Goal: Task Accomplishment & Management: Manage account settings

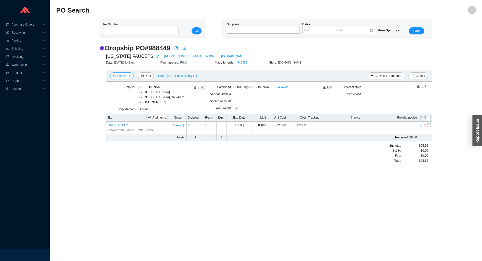
click at [119, 77] on span "Email/EDI" at bounding box center [123, 75] width 13 height 5
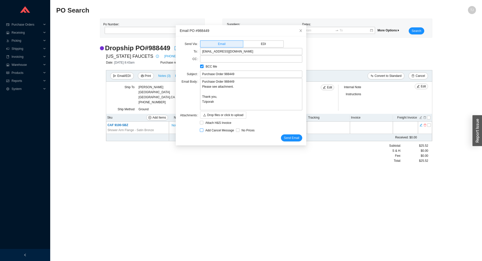
click at [213, 132] on span "Add Cancel Message" at bounding box center [219, 130] width 33 height 5
click at [203, 132] on input "Add Cancel Message" at bounding box center [202, 130] width 4 height 4
checkbox input "true"
type input "Purchase Order 988449 - PLEASE CANCEL"
type textarea "Please cancel and confirm via email. Thank you, Tziporah"
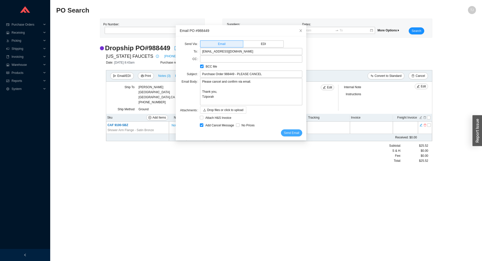
click at [292, 135] on button "Send Email" at bounding box center [291, 132] width 21 height 7
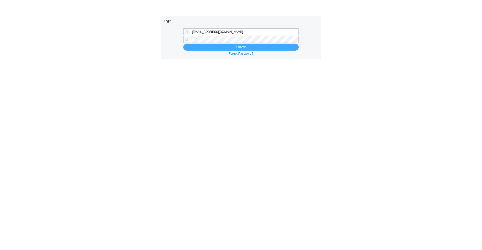
type input "[EMAIL_ADDRESS][DOMAIN_NAME]"
click at [195, 47] on button "Submit" at bounding box center [240, 47] width 115 height 7
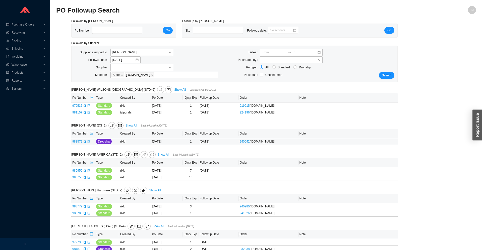
click at [87, 142] on td "988579" at bounding box center [83, 141] width 24 height 7
click at [88, 142] on icon "export" at bounding box center [88, 141] width 3 height 3
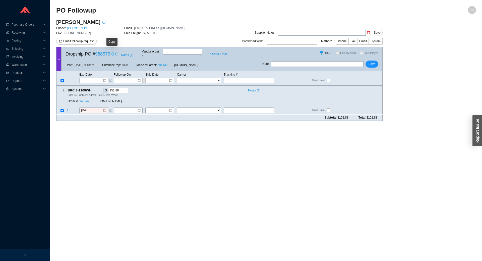
click at [111, 53] on icon "copy" at bounding box center [112, 53] width 3 height 3
click at [89, 52] on span "Dropship PO # 988579" at bounding box center [87, 54] width 45 height 8
click at [96, 52] on link "988579" at bounding box center [102, 53] width 15 height 5
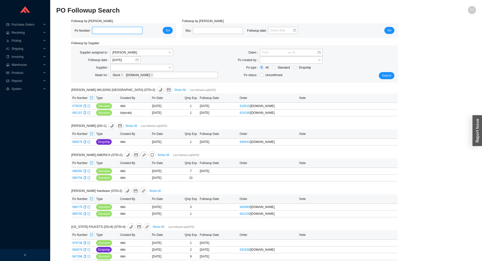
click at [108, 30] on input "tel" at bounding box center [117, 30] width 50 height 7
paste input "988449"
type input "988449"
click at [170, 32] on button "Go" at bounding box center [168, 30] width 10 height 7
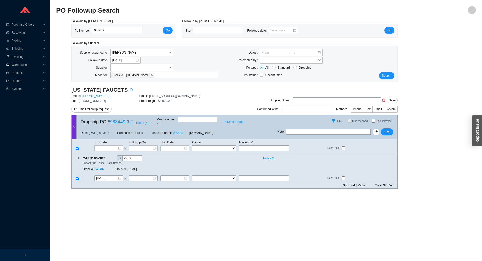
click at [119, 127] on div "Date: 9/17/25 8:43am Purchase rep: Rikki Made for order: 940487 QualityBath.com" at bounding box center [177, 133] width 201 height 12
click at [116, 119] on link "988449" at bounding box center [117, 121] width 15 height 5
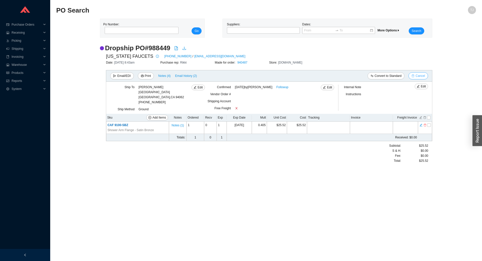
click at [415, 77] on button "Cancel" at bounding box center [417, 75] width 19 height 7
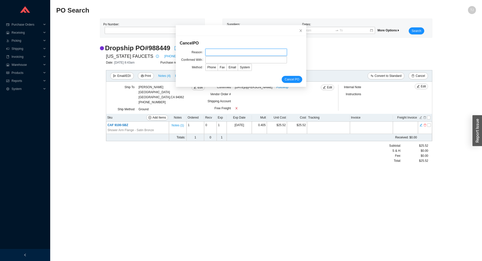
click at [231, 49] on input "text" at bounding box center [246, 52] width 82 height 7
type input "Customer cancelled"
click at [223, 61] on input "text" at bounding box center [246, 59] width 82 height 7
type input "Marla"
click at [232, 67] on span "Email" at bounding box center [232, 67] width 8 height 4
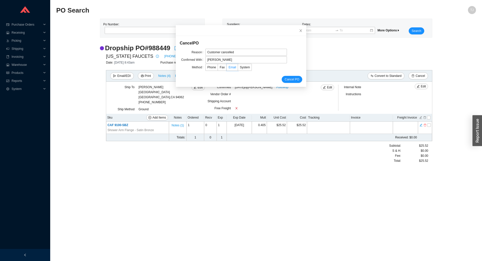
click at [226, 68] on input "Email" at bounding box center [226, 68] width 0 height 0
click at [281, 78] on div "Cancel PO" at bounding box center [241, 79] width 122 height 7
click at [283, 78] on button "Cancel PO" at bounding box center [291, 79] width 21 height 7
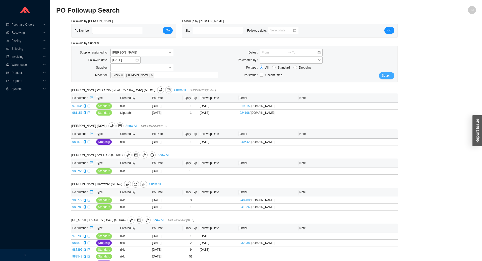
click at [387, 76] on span "Search" at bounding box center [387, 75] width 10 height 5
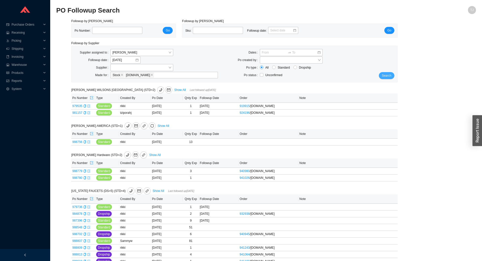
click at [385, 75] on span "Search" at bounding box center [387, 75] width 10 height 5
click at [121, 59] on input "[DATE]" at bounding box center [123, 59] width 23 height 5
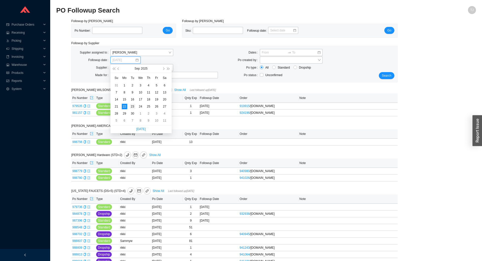
type input "9/23/2025"
click at [130, 107] on div "23" at bounding box center [133, 107] width 6 height 6
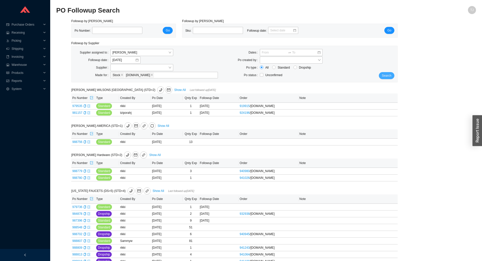
click at [382, 76] on button "Search" at bounding box center [386, 75] width 16 height 7
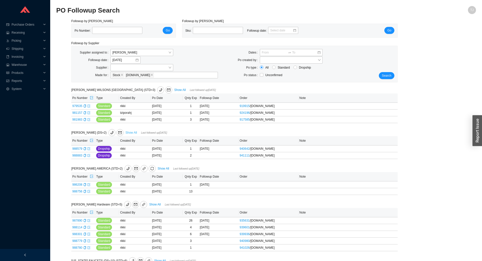
click at [125, 131] on link "Show All" at bounding box center [131, 133] width 12 height 4
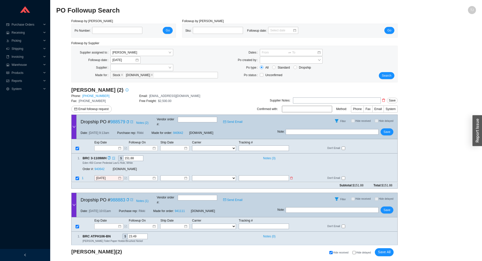
click at [254, 175] on input "text" at bounding box center [264, 178] width 50 height 6
type input "393451305751"
click at [192, 175] on select "FedEx UPS ---------------- 2 Day Transportation INC A&B Freight A. Duie Pyle AA…" at bounding box center [214, 178] width 44 height 6
select select "1"
click option "FedEx" at bounding box center [0, 0] width 0 height 0
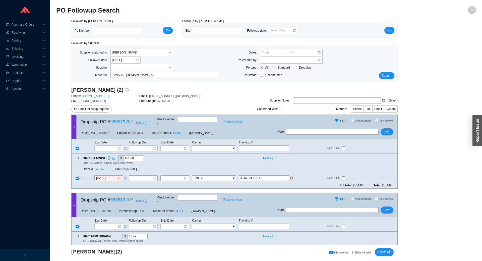
click at [170, 176] on input at bounding box center [173, 178] width 22 height 5
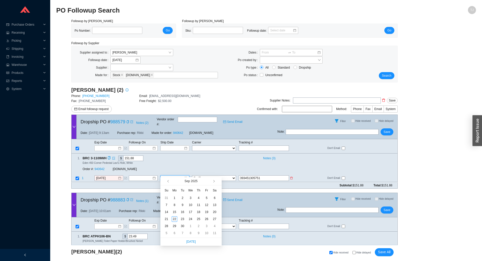
click at [172, 176] on input at bounding box center [173, 178] width 22 height 5
type input "[DATE]"
click at [173, 220] on div "22" at bounding box center [175, 219] width 6 height 6
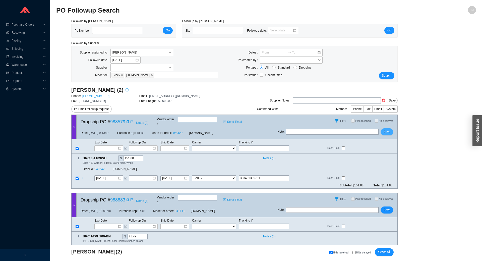
click at [384, 129] on span "Save" at bounding box center [386, 131] width 7 height 5
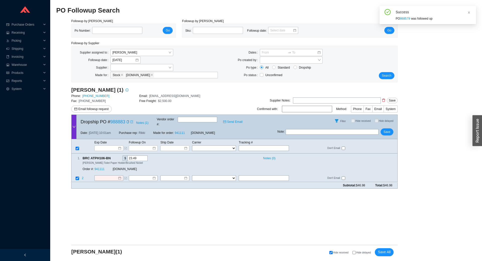
click at [407, 16] on div "PO 988579 was followed up" at bounding box center [433, 18] width 76 height 5
click at [407, 19] on link "988579" at bounding box center [405, 19] width 10 height 4
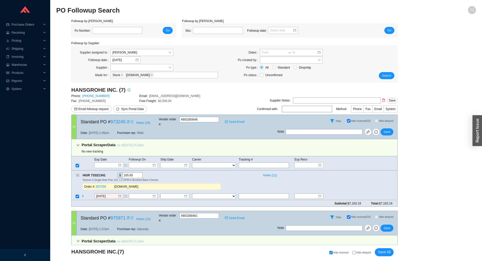
select select "1"
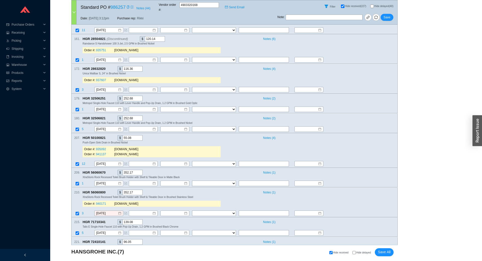
scroll to position [1219, 0]
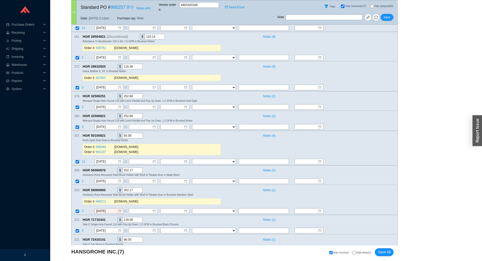
click at [364, 251] on span "Hide delayed" at bounding box center [363, 252] width 15 height 3
click at [355, 251] on input "Hide delayed" at bounding box center [353, 252] width 3 height 3
checkbox input "true"
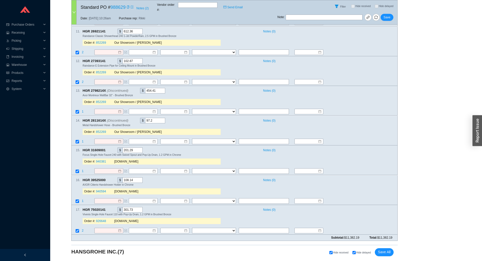
checkbox input "true"
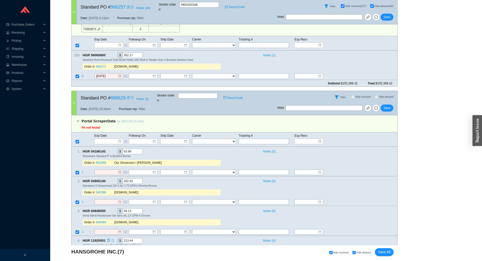
scroll to position [662, 0]
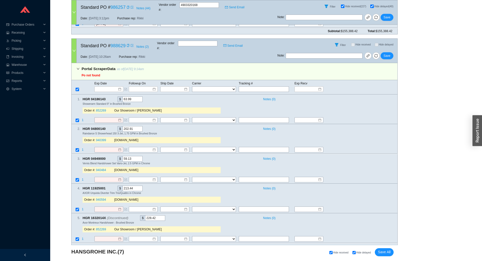
click at [71, 39] on div at bounding box center [73, 51] width 5 height 24
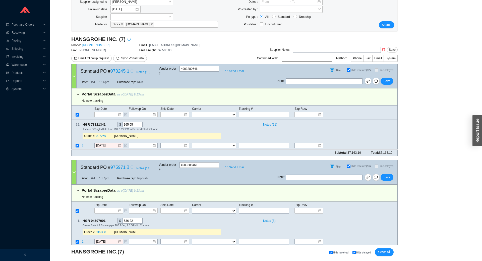
scroll to position [0, 0]
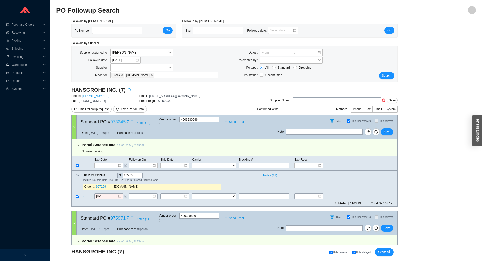
click at [118, 120] on link "973245" at bounding box center [117, 121] width 15 height 5
click at [108, 173] on icon "copy" at bounding box center [108, 174] width 3 height 3
click at [82, 194] on span "3" at bounding box center [83, 196] width 3 height 4
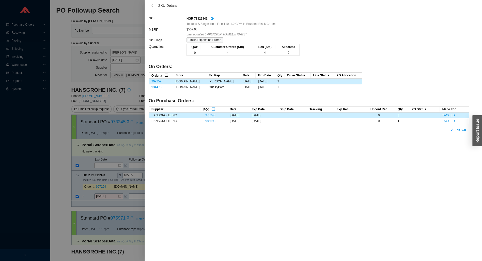
click at [167, 75] on icon "export" at bounding box center [166, 74] width 3 height 3
click at [108, 191] on div at bounding box center [241, 130] width 482 height 261
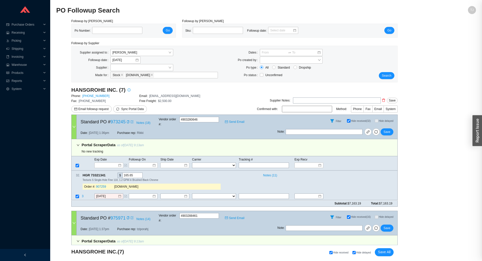
click at [104, 194] on input "9/18/2025" at bounding box center [107, 196] width 22 height 5
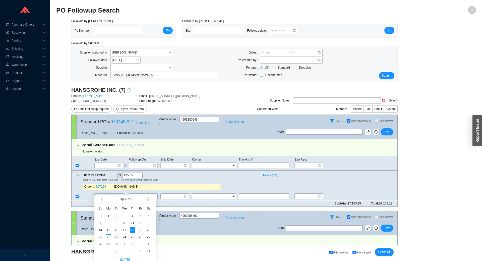
click at [112, 174] on icon "export" at bounding box center [112, 175] width 3 height 3
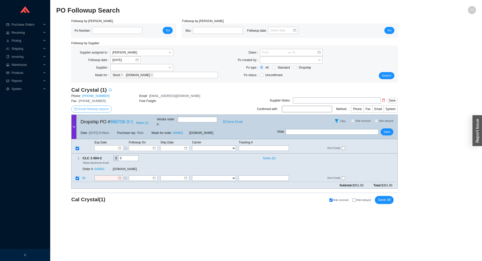
click at [92, 111] on span "Email followup request" at bounding box center [93, 108] width 30 height 5
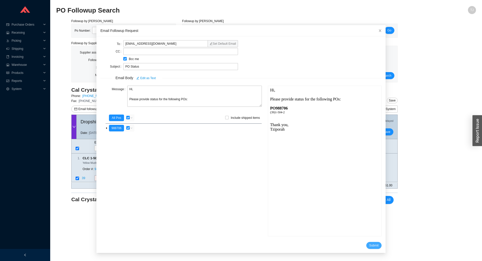
click at [370, 244] on span "Submit" at bounding box center [373, 245] width 9 height 5
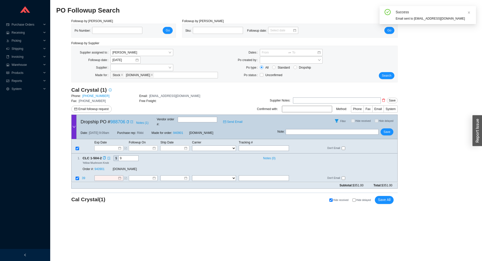
click at [96, 167] on div "Order #: 940901" at bounding box center [98, 169] width 30 height 5
click at [97, 167] on link "940901" at bounding box center [99, 169] width 10 height 4
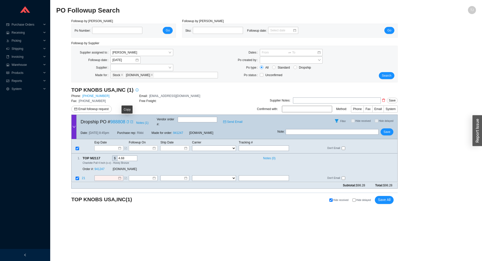
click at [127, 121] on icon "copy" at bounding box center [127, 121] width 3 height 3
click at [107, 119] on span "Dropship PO # 988579" at bounding box center [103, 122] width 45 height 8
click at [112, 119] on link "988579" at bounding box center [117, 121] width 15 height 5
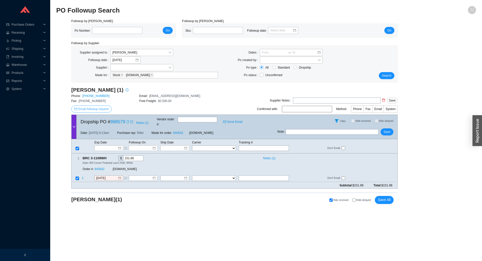
click at [95, 111] on span "Email followup request" at bounding box center [93, 108] width 30 height 5
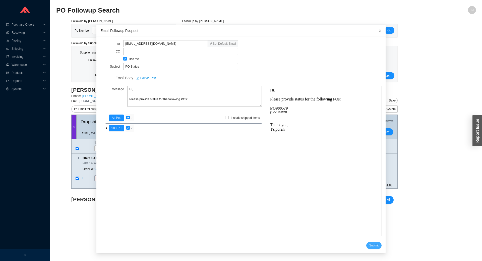
click at [374, 243] on span "Submit" at bounding box center [373, 245] width 9 height 5
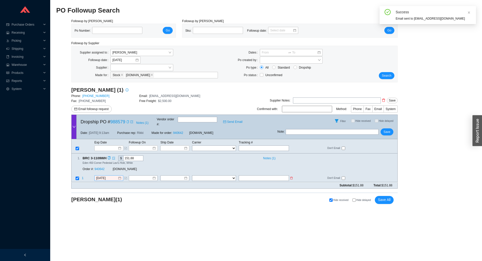
click at [95, 175] on div "[DATE]" at bounding box center [108, 178] width 29 height 6
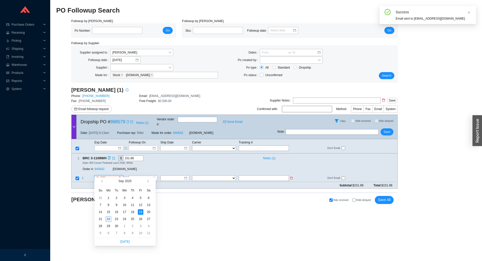
click at [104, 176] on input "[DATE]" at bounding box center [107, 178] width 22 height 5
type input "[DATE]"
click at [110, 218] on div "22" at bounding box center [109, 219] width 6 height 6
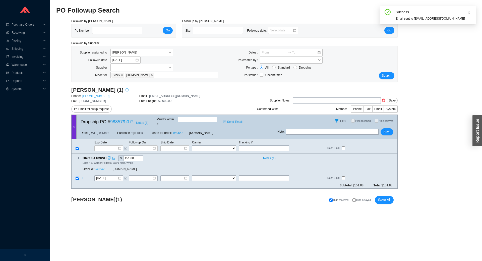
click at [101, 167] on link "940642" at bounding box center [99, 169] width 10 height 4
click at [388, 129] on span "Save" at bounding box center [386, 131] width 7 height 5
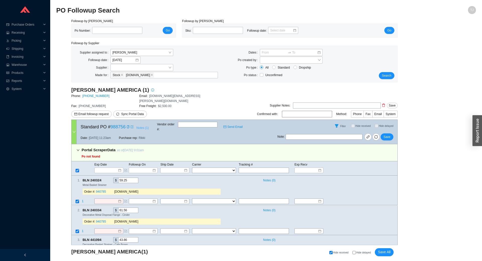
click at [136, 125] on span "Notes ( 1 )" at bounding box center [142, 127] width 12 height 5
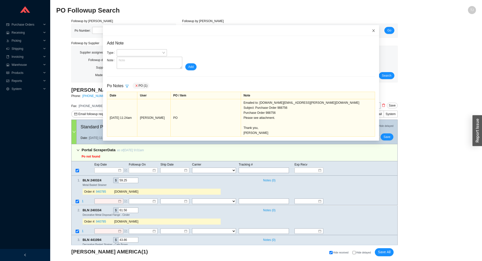
click at [370, 31] on span "Close" at bounding box center [373, 30] width 11 height 11
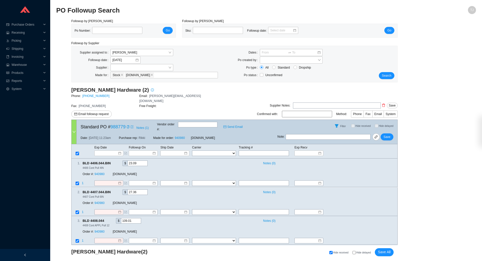
scroll to position [73, 0]
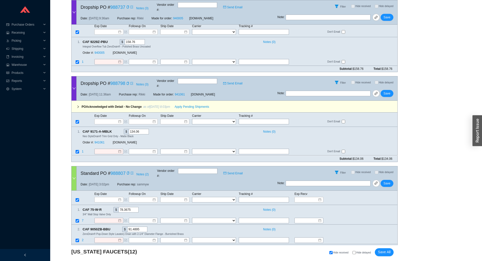
scroll to position [1485, 0]
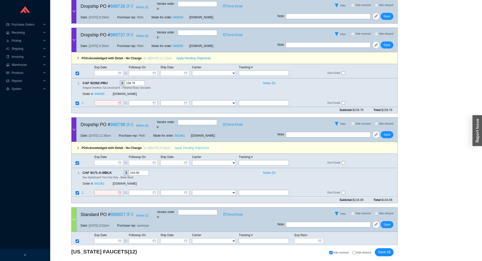
click at [186, 145] on span "Apply Pending Shipments" at bounding box center [192, 147] width 34 height 5
click at [101, 182] on link "941061" at bounding box center [99, 184] width 10 height 4
click at [387, 132] on span "Save" at bounding box center [386, 134] width 7 height 5
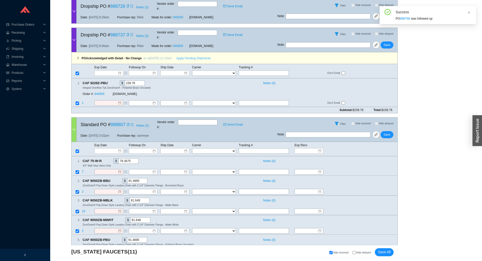
click at [194, 56] on span "Apply Pending Shipments" at bounding box center [193, 58] width 34 height 5
click at [103, 92] on link "940005" at bounding box center [99, 94] width 10 height 4
click at [382, 41] on button "Save" at bounding box center [386, 44] width 13 height 7
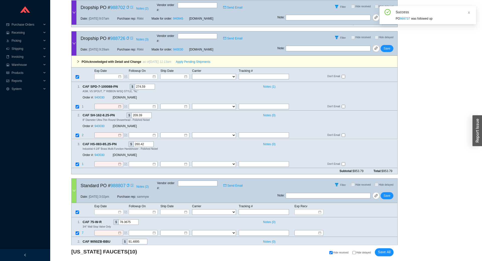
scroll to position [1290, 0]
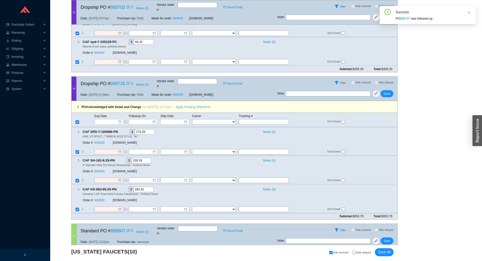
click at [186, 103] on button "Apply Pending Shipments" at bounding box center [193, 106] width 40 height 7
click at [101, 141] on link "940030" at bounding box center [99, 143] width 10 height 4
click at [388, 91] on span "Save" at bounding box center [386, 93] width 7 height 5
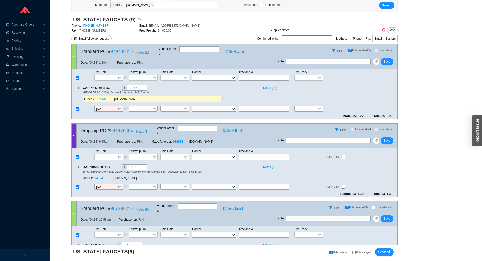
scroll to position [0, 0]
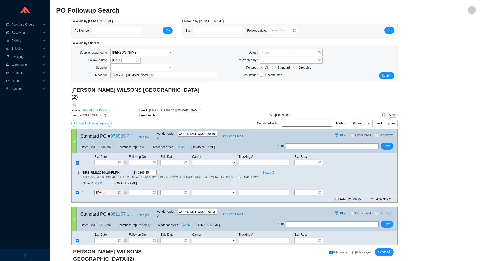
scroll to position [16, 0]
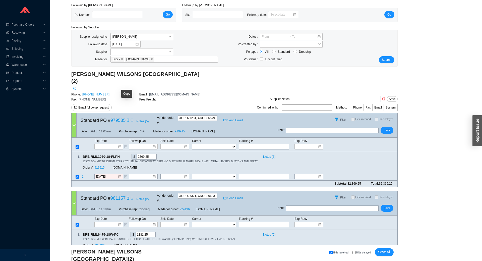
click at [127, 118] on icon "copy" at bounding box center [127, 119] width 3 height 3
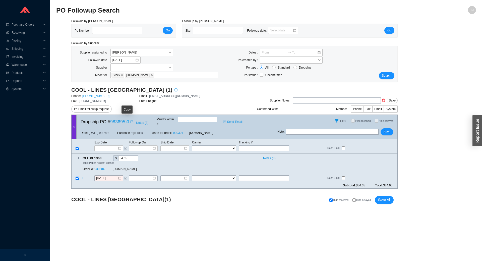
click at [128, 121] on icon "copy" at bounding box center [127, 121] width 2 height 3
click at [118, 119] on link "983695" at bounding box center [117, 121] width 15 height 5
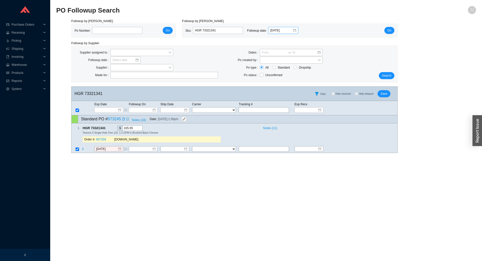
click at [295, 31] on div "[DATE]" at bounding box center [283, 30] width 30 height 7
click at [391, 30] on span "Go" at bounding box center [389, 30] width 4 height 5
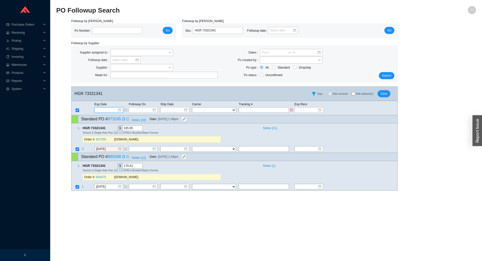
click at [106, 112] on input at bounding box center [106, 109] width 21 height 5
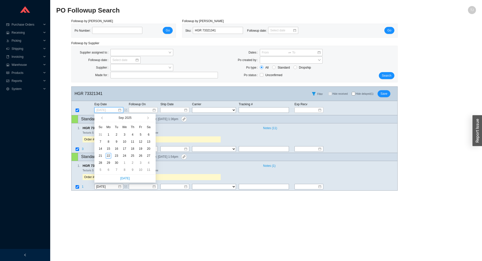
type input "9/6/2025"
click at [148, 118] on span "button" at bounding box center [147, 118] width 3 height 3
type input "10/27/2025"
click at [110, 163] on div "27" at bounding box center [109, 163] width 6 height 6
type input "10/27/2025"
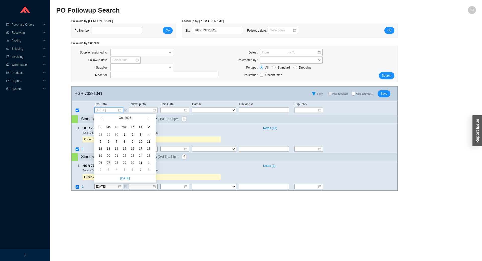
type input "10/27/2025"
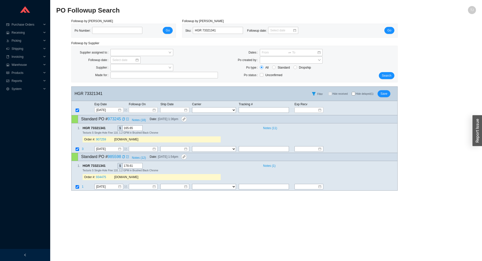
click at [377, 94] on span "Hide delayed (1)" at bounding box center [366, 93] width 22 height 3
click at [355, 94] on input "Hide delayed (1)" at bounding box center [353, 94] width 4 height 4
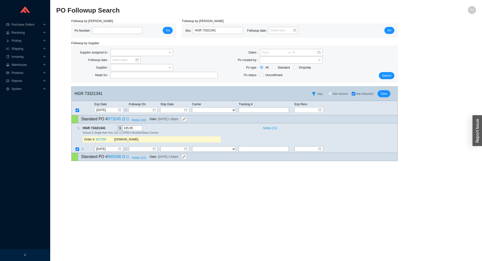
click at [369, 93] on span "Hide delayed (1)" at bounding box center [364, 93] width 18 height 3
click at [355, 93] on input "Hide delayed (1)" at bounding box center [353, 94] width 4 height 4
checkbox input "false"
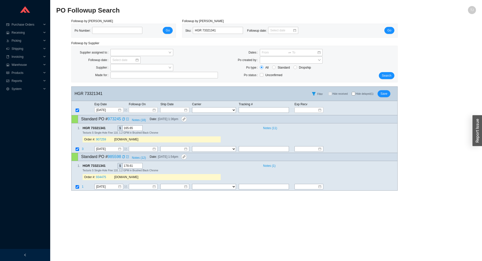
checkbox input "true"
click at [388, 92] on button "Save" at bounding box center [383, 93] width 13 height 7
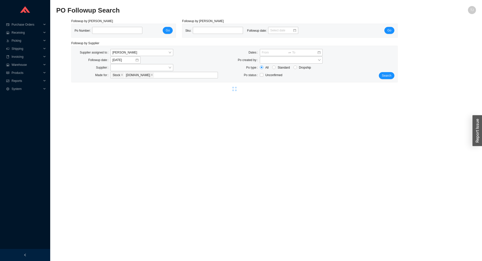
select select "1"
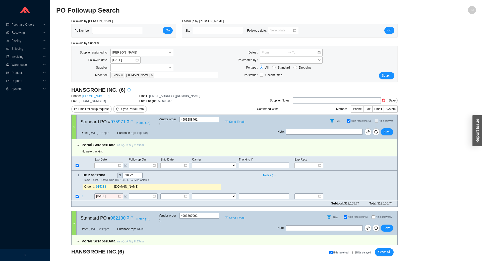
click at [362, 253] on span "Hide delayed" at bounding box center [363, 252] width 15 height 3
click at [355, 253] on input "Hide delayed" at bounding box center [353, 252] width 3 height 3
checkbox input "true"
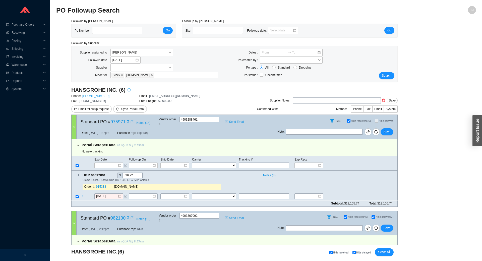
checkbox input "true"
click at [109, 173] on icon "copy" at bounding box center [108, 174] width 3 height 3
click at [83, 194] on span "1" at bounding box center [83, 196] width 2 height 4
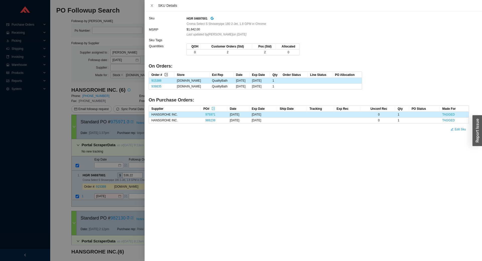
click at [165, 74] on icon "export" at bounding box center [166, 74] width 3 height 3
click at [119, 180] on div at bounding box center [241, 130] width 482 height 261
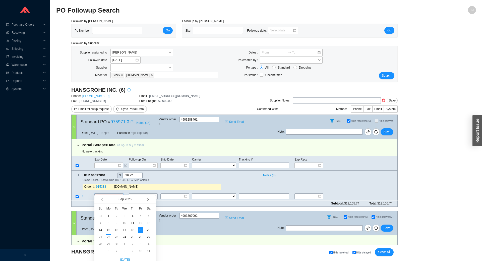
click at [148, 201] on button "button" at bounding box center [147, 199] width 5 height 8
type input "10/20/2025"
click at [107, 237] on div "20" at bounding box center [109, 237] width 6 height 6
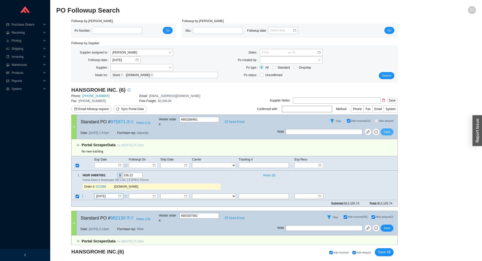
click at [390, 128] on button "Save" at bounding box center [386, 131] width 13 height 7
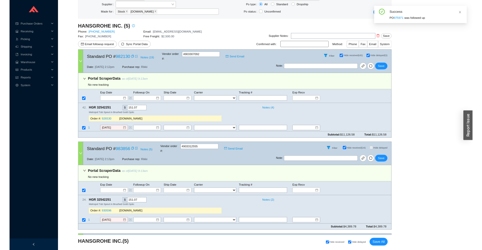
scroll to position [111, 0]
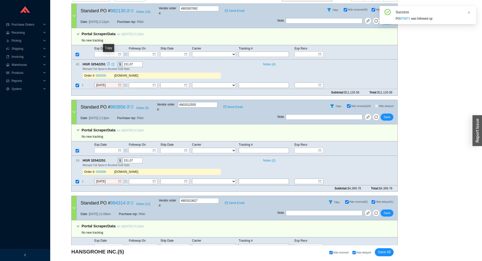
click at [108, 62] on icon "copy" at bounding box center [108, 63] width 3 height 3
click at [82, 84] on span "1" at bounding box center [83, 86] width 2 height 4
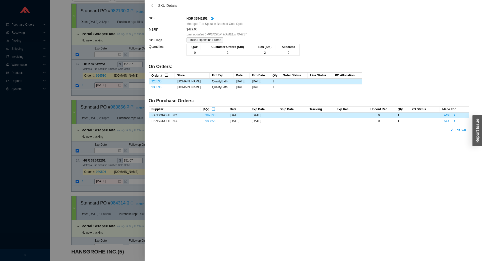
click at [167, 73] on button "button" at bounding box center [166, 75] width 4 height 4
click at [64, 95] on div at bounding box center [241, 130] width 482 height 261
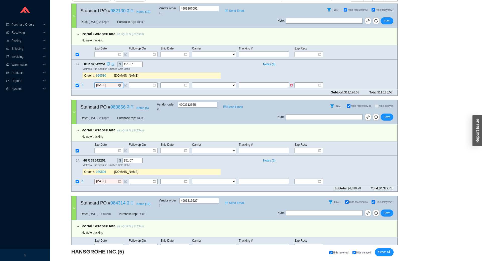
click at [111, 83] on input "[DATE]" at bounding box center [107, 85] width 22 height 5
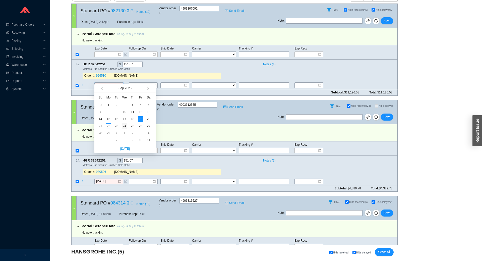
click at [125, 125] on div "24" at bounding box center [125, 126] width 6 height 6
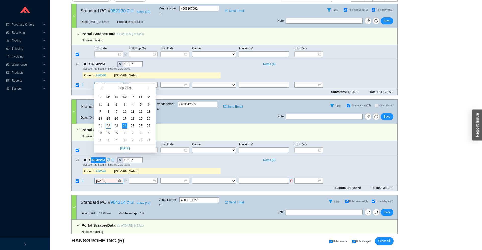
type input "[DATE]"
click at [110, 179] on input "9/19/2025" at bounding box center [107, 181] width 22 height 5
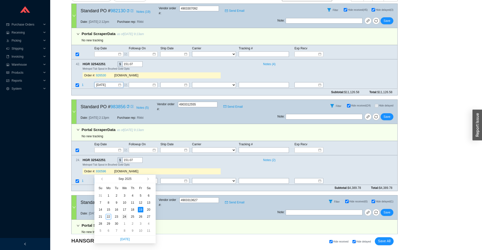
type input "[DATE]"
click at [127, 215] on td "24" at bounding box center [124, 216] width 8 height 7
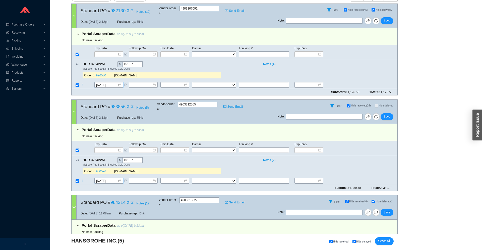
click at [383, 21] on div "Note : Save" at bounding box center [337, 22] width 120 height 12
click at [385, 18] on span "Save" at bounding box center [386, 20] width 7 height 5
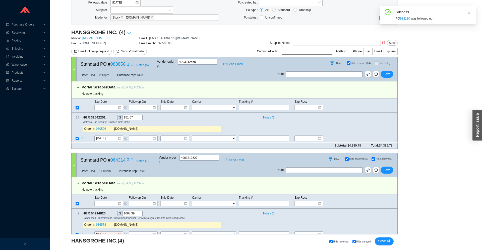
scroll to position [0, 0]
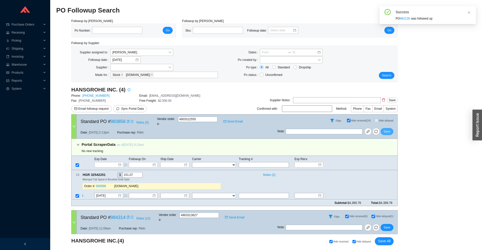
click at [389, 131] on button "Save" at bounding box center [386, 131] width 13 height 7
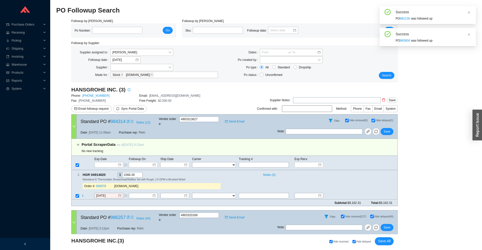
scroll to position [111, 0]
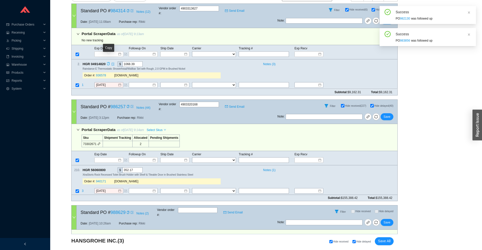
click at [108, 62] on icon "copy" at bounding box center [108, 63] width 3 height 3
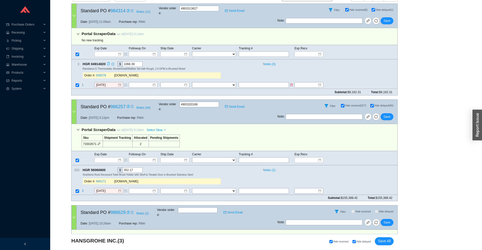
click at [83, 84] on span "1" at bounding box center [83, 86] width 2 height 4
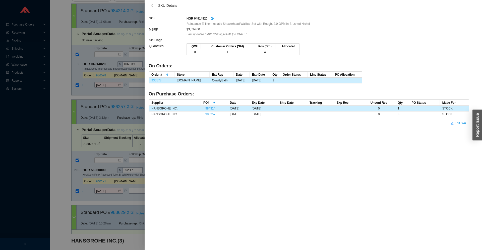
click at [157, 81] on link "936578" at bounding box center [156, 81] width 10 height 4
click at [109, 77] on div at bounding box center [241, 125] width 482 height 250
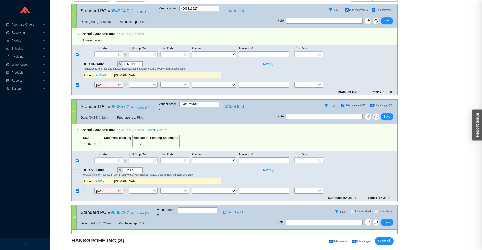
click at [106, 83] on input "9/19/2025" at bounding box center [107, 85] width 22 height 5
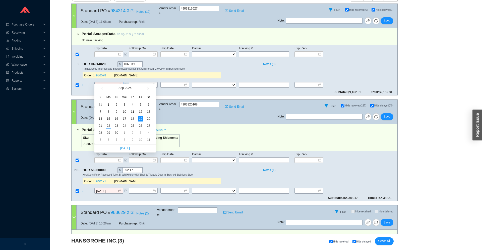
click at [148, 89] on span "button" at bounding box center [147, 88] width 3 height 3
type input "10/20/2025"
click at [110, 128] on div "20" at bounding box center [109, 126] width 6 height 6
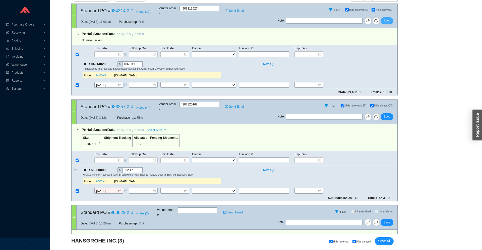
click at [390, 18] on span "Save" at bounding box center [386, 20] width 7 height 5
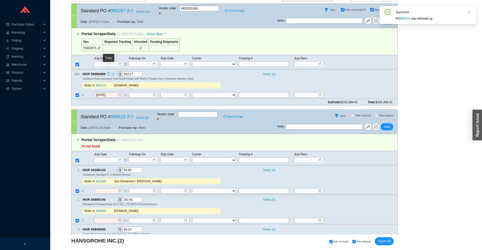
click at [108, 72] on icon "copy" at bounding box center [108, 73] width 3 height 3
click at [82, 94] on span "3" at bounding box center [83, 96] width 3 height 4
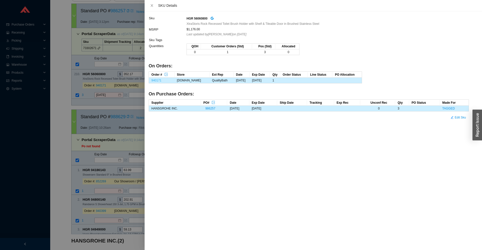
click at [157, 81] on link "940171" at bounding box center [156, 81] width 10 height 4
click at [103, 85] on div at bounding box center [241, 125] width 482 height 250
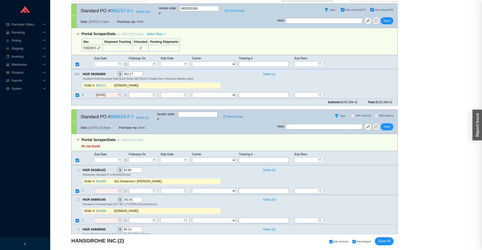
click at [102, 88] on div at bounding box center [241, 125] width 482 height 250
click at [104, 93] on input "9/19/2025" at bounding box center [107, 95] width 22 height 5
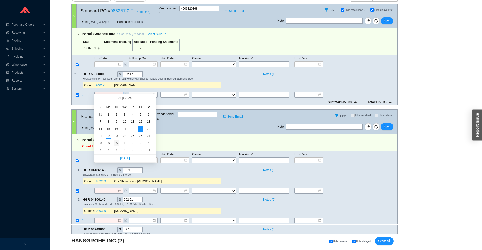
type input "9/30/2025"
click at [116, 144] on div "30" at bounding box center [117, 143] width 6 height 6
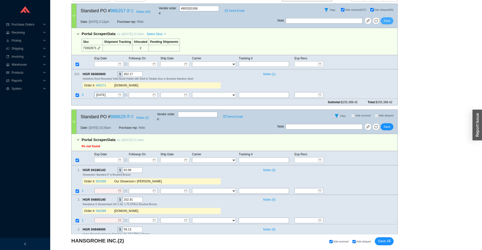
click at [387, 18] on span "Save" at bounding box center [386, 20] width 7 height 5
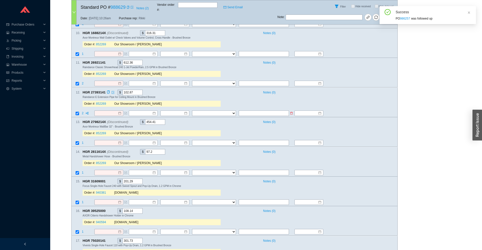
scroll to position [448, 0]
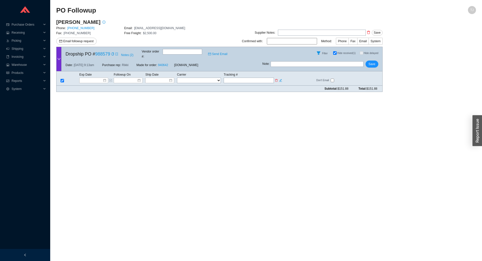
click at [62, 79] on input "checkbox" at bounding box center [62, 81] width 4 height 4
checkbox input "true"
click at [335, 52] on input "Hide received (1)" at bounding box center [335, 53] width 4 height 4
checkbox input "false"
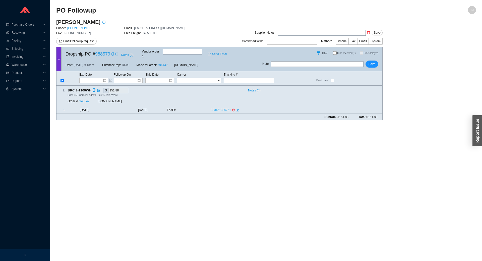
click at [218, 108] on link "393451305751" at bounding box center [221, 110] width 20 height 4
click at [101, 49] on div "Dropship PO # 988579 Notes ( 2 ) Vendor order # : Send Email" at bounding box center [161, 53] width 201 height 12
click at [167, 63] on link "940642" at bounding box center [163, 65] width 10 height 4
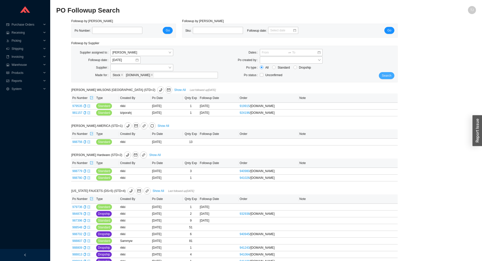
click at [385, 76] on span "Search" at bounding box center [387, 75] width 10 height 5
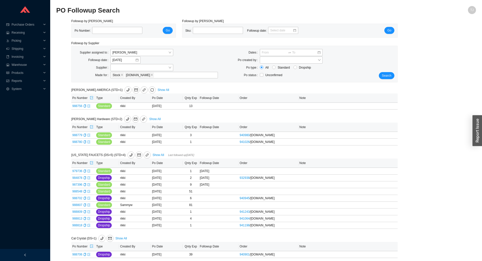
click at [394, 78] on div "Search" at bounding box center [383, 64] width 27 height 30
click at [391, 77] on button "Search" at bounding box center [386, 75] width 16 height 7
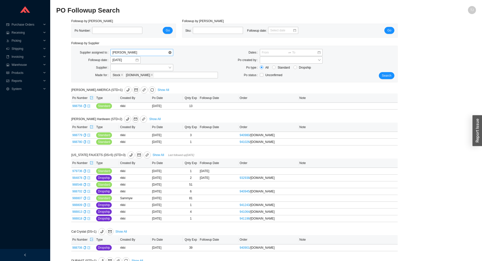
click at [143, 54] on span "[PERSON_NAME]" at bounding box center [141, 52] width 59 height 7
click at [137, 59] on div "Unassigned" at bounding box center [141, 61] width 63 height 7
click at [391, 74] on button "Search" at bounding box center [386, 75] width 16 height 7
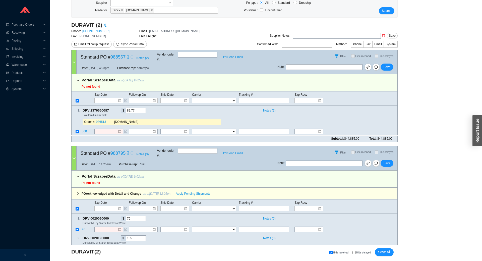
scroll to position [111, 0]
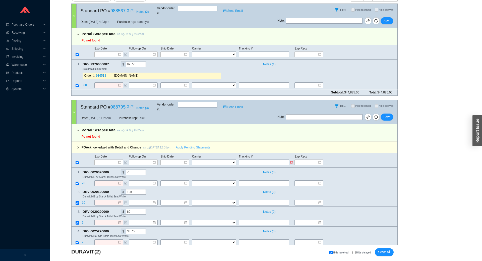
click at [185, 145] on span "Apply Pending Shipments" at bounding box center [193, 147] width 34 height 5
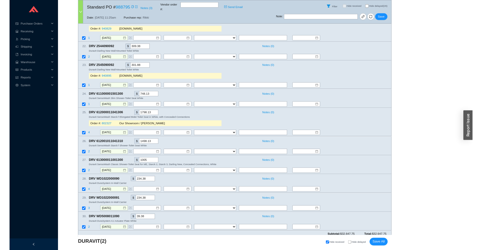
scroll to position [496, 0]
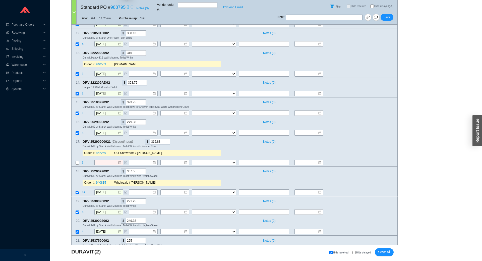
click at [126, 5] on div "Copy" at bounding box center [127, 7] width 3 height 5
click at [446, 122] on div "Followup by PO Po Number: Go Followup by Sku Sku: Followup date: Go Followup by…" at bounding box center [265, 5] width 419 height 966
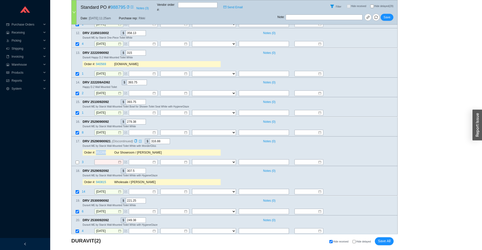
drag, startPoint x: 107, startPoint y: 145, endPoint x: 96, endPoint y: 146, distance: 11.3
click at [96, 150] on div "Order #: 852269" at bounding box center [99, 152] width 30 height 5
copy div "852269"
click at [135, 140] on icon "copy" at bounding box center [135, 141] width 3 height 3
click at [100, 151] on link "852269" at bounding box center [101, 153] width 10 height 4
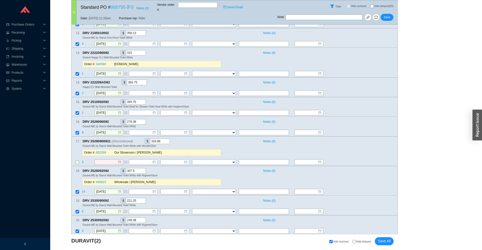
click at [118, 6] on link "988795" at bounding box center [117, 7] width 15 height 5
click at [413, 81] on div "Followup by PO Po Number: Go Followup by Sku Sku: Followup date: Go Followup by…" at bounding box center [265, 5] width 419 height 966
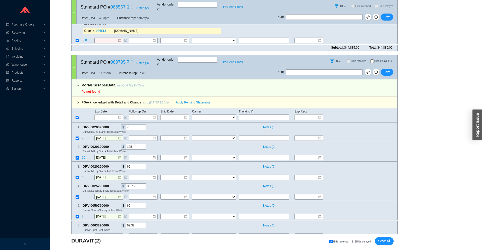
scroll to position [111, 0]
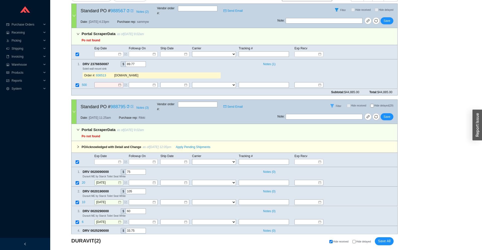
click at [336, 104] on span "filter" at bounding box center [332, 106] width 8 height 4
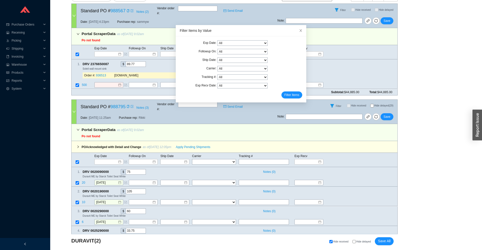
click at [217, 83] on select "All" at bounding box center [242, 86] width 50 height 6
click at [217, 49] on select "All" at bounding box center [242, 52] width 50 height 6
click at [195, 65] on div "Exp Date : All 9/22/2025 9/29/2025 Followup On : All Ship Date : All Carrier : …" at bounding box center [224, 65] width 88 height 51
click at [217, 74] on select "All" at bounding box center [242, 77] width 50 height 6
click at [217, 57] on select "All" at bounding box center [242, 60] width 50 height 6
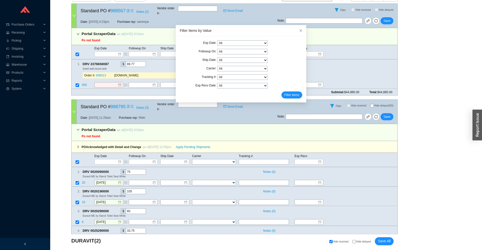
click at [217, 49] on select "All" at bounding box center [242, 52] width 50 height 6
click at [217, 40] on select "All 9/22/2025 9/29/2025" at bounding box center [242, 43] width 50 height 6
select select "[DATE]"
click option "[DATE]" at bounding box center [0, 0] width 0 height 0
click at [110, 160] on input at bounding box center [106, 162] width 21 height 5
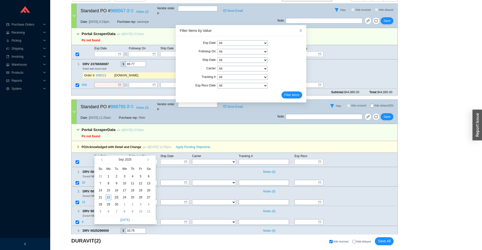
type input "[DATE]"
click at [115, 198] on div "23" at bounding box center [117, 198] width 6 height 6
type input "[DATE]"
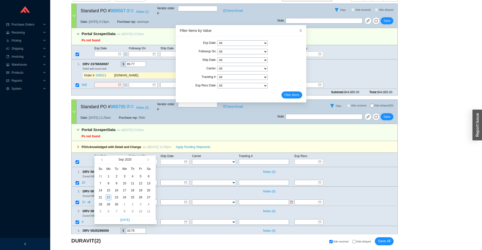
type input "[DATE]"
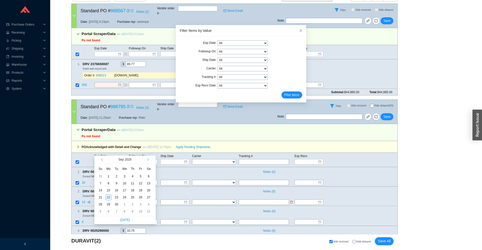
type input "[DATE]"
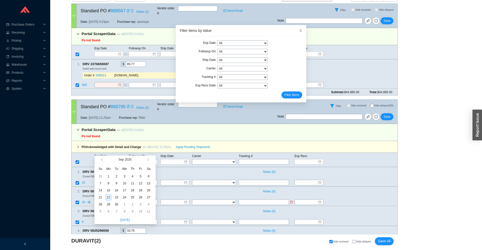
type input "[DATE]"
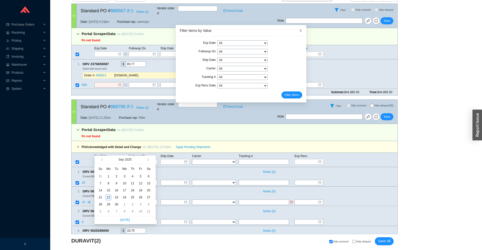
type input "[DATE]"
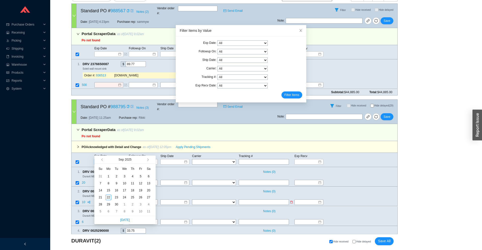
type input "[DATE]"
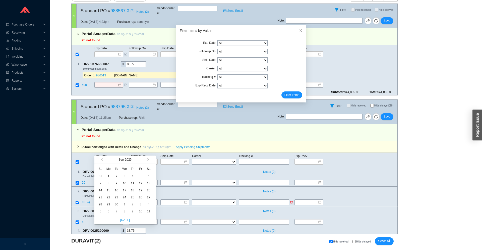
type input "[DATE]"
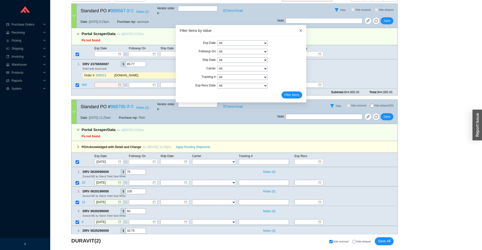
click at [300, 30] on icon "close" at bounding box center [301, 31] width 4 height 4
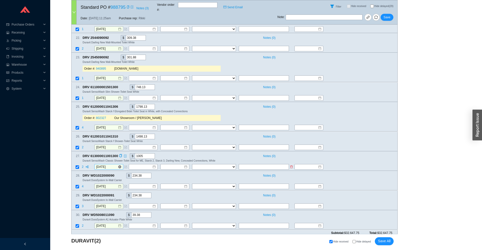
click at [106, 165] on input "[DATE]" at bounding box center [107, 167] width 22 height 5
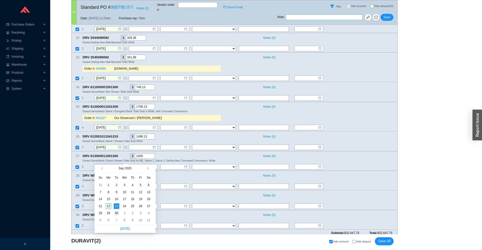
type input "9/30/2025"
click at [116, 215] on div "30" at bounding box center [117, 214] width 6 height 6
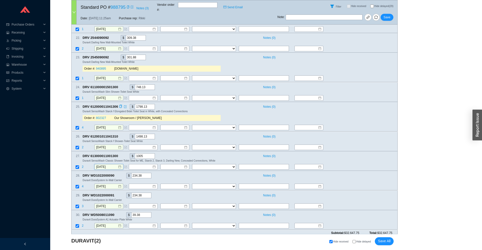
click at [357, 116] on div "25 . DRV 612000011041306 $ 1798.13 Notes ( 0 ) Duravit SensoWash Starck f Elong…" at bounding box center [232, 113] width 322 height 19
click at [104, 96] on input "[DATE]" at bounding box center [107, 98] width 22 height 5
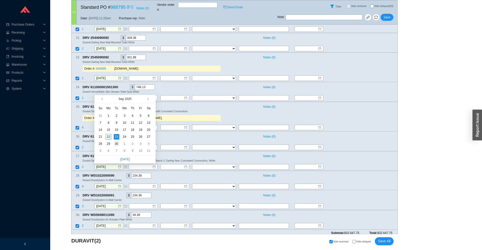
type input "[DATE]"
click at [116, 145] on div "30" at bounding box center [117, 144] width 6 height 6
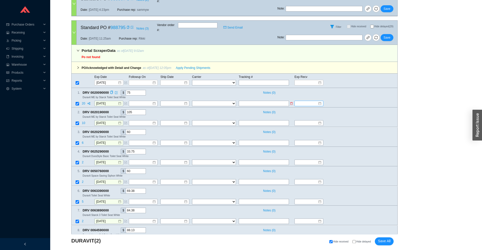
scroll to position [174, 0]
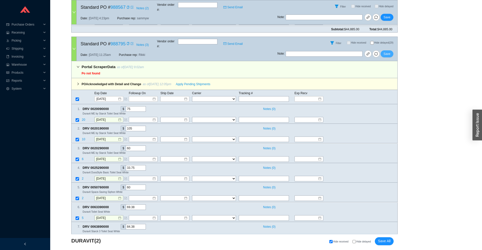
click at [389, 51] on span "Save" at bounding box center [386, 53] width 7 height 5
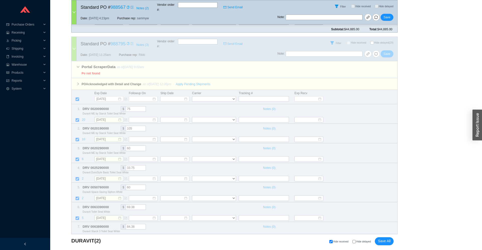
scroll to position [0, 0]
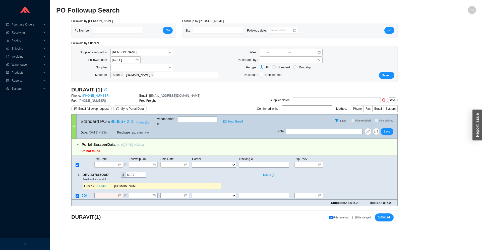
click at [140, 120] on span "Notes ( 2 )" at bounding box center [142, 122] width 12 height 5
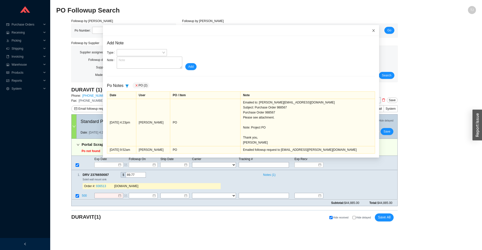
click at [373, 32] on icon "close" at bounding box center [373, 31] width 4 height 4
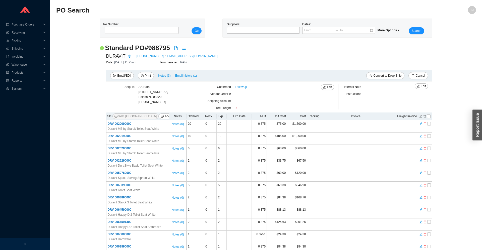
scroll to position [215, 0]
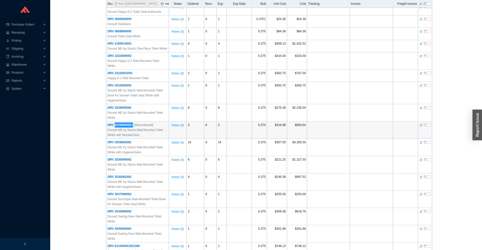
click at [424, 126] on icon "delete" at bounding box center [424, 125] width 3 height 4
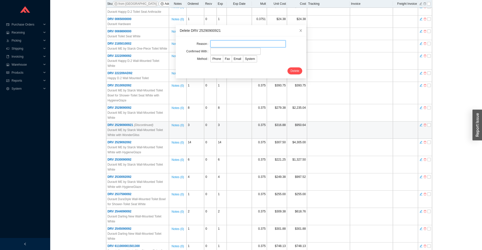
click at [227, 43] on input "text" at bounding box center [247, 43] width 75 height 7
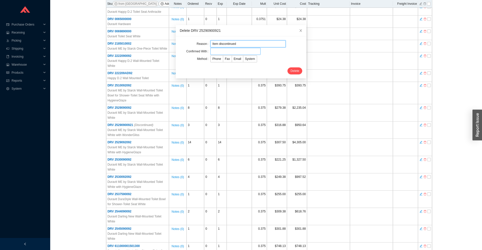
type input "Item discontinued"
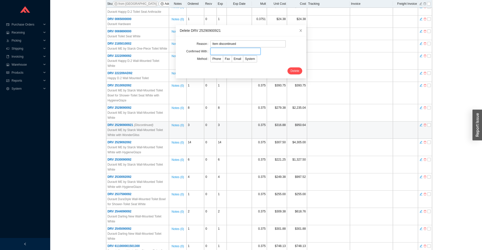
click at [230, 51] on input "text" at bounding box center [235, 51] width 50 height 7
type input "Confirmation"
click at [232, 58] on label "Email" at bounding box center [237, 58] width 11 height 7
click at [232, 60] on input "Email" at bounding box center [232, 60] width 0 height 0
click at [294, 69] on span "Delete" at bounding box center [294, 70] width 9 height 5
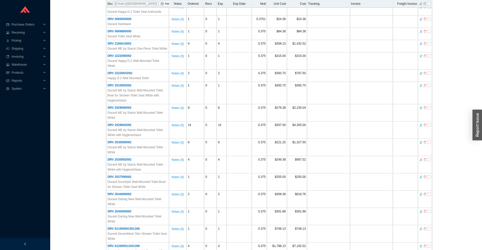
scroll to position [0, 0]
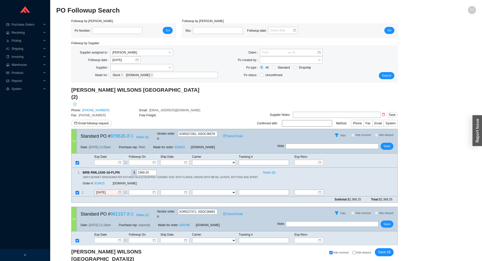
click at [125, 133] on span at bounding box center [127, 135] width 4 height 5
click at [126, 134] on icon "copy" at bounding box center [127, 135] width 3 height 3
click at [122, 170] on icon "copy" at bounding box center [122, 171] width 3 height 3
click at [101, 181] on link "919915" at bounding box center [99, 183] width 10 height 4
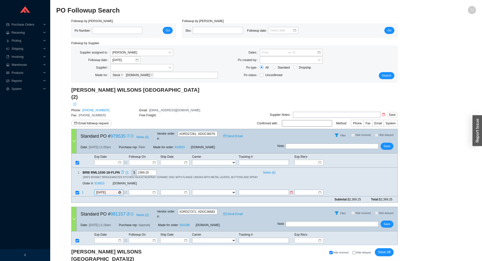
click at [105, 190] on input "[DATE]" at bounding box center [107, 192] width 22 height 5
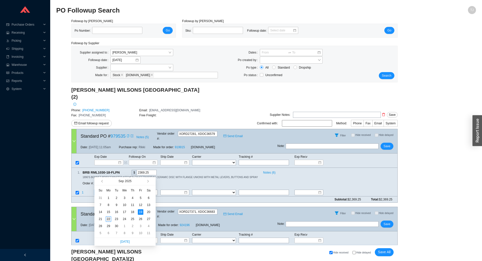
type input "[DATE]"
click at [108, 220] on div "22" at bounding box center [109, 219] width 6 height 6
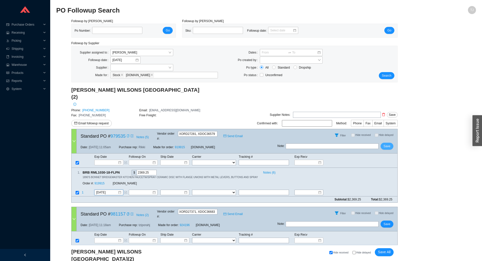
click at [387, 143] on span "Save" at bounding box center [386, 145] width 7 height 5
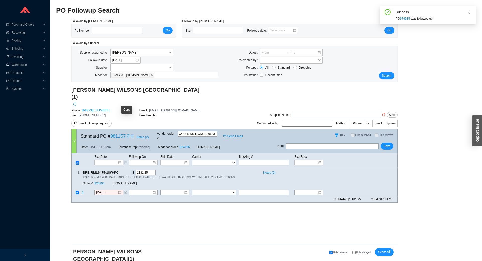
click at [127, 134] on icon "copy" at bounding box center [128, 135] width 2 height 3
click at [120, 170] on icon "copy" at bounding box center [121, 171] width 3 height 3
click at [100, 181] on link "924196" at bounding box center [99, 183] width 10 height 4
click at [109, 190] on input "[DATE]" at bounding box center [107, 192] width 22 height 5
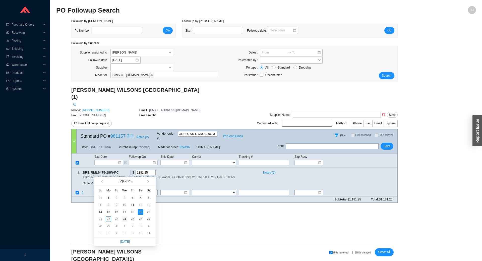
type input "[DATE]"
click at [126, 220] on div "24" at bounding box center [125, 219] width 6 height 6
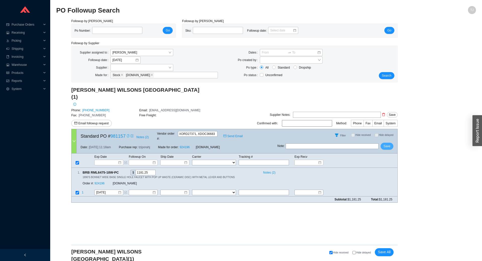
click at [386, 142] on button "Save" at bounding box center [386, 145] width 13 height 7
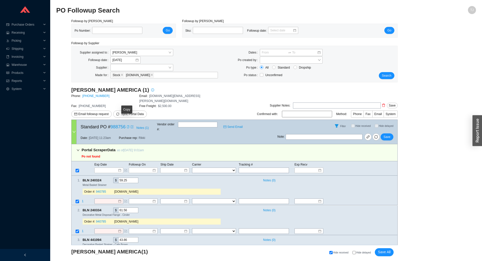
click at [128, 125] on icon "copy" at bounding box center [127, 126] width 3 height 3
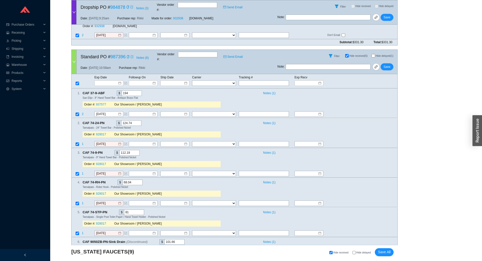
scroll to position [333, 0]
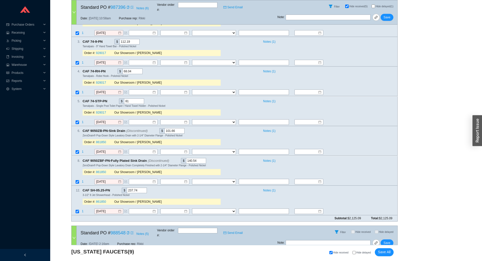
click at [360, 252] on span "Hide delayed" at bounding box center [363, 252] width 15 height 3
click at [355, 252] on input "Hide delayed" at bounding box center [353, 252] width 3 height 3
checkbox input "true"
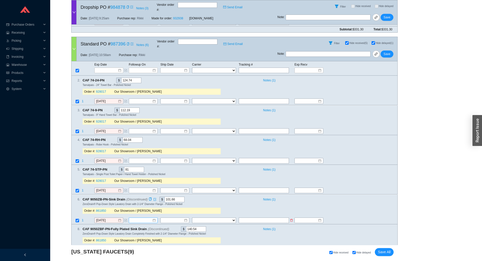
scroll to position [192, 0]
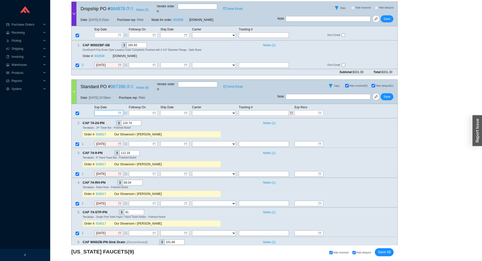
click at [101, 110] on input at bounding box center [106, 112] width 21 height 5
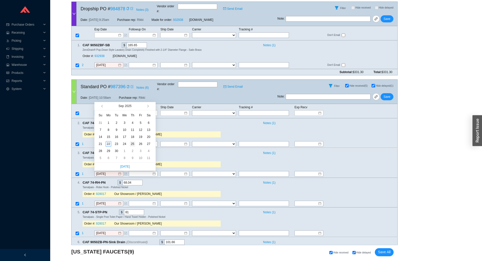
type input "9/25/2025"
click at [130, 144] on div "25" at bounding box center [133, 144] width 6 height 6
type input "9/25/2025"
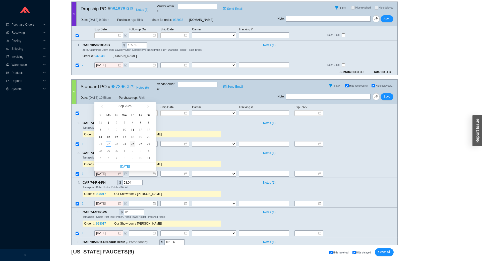
type input "9/25/2025"
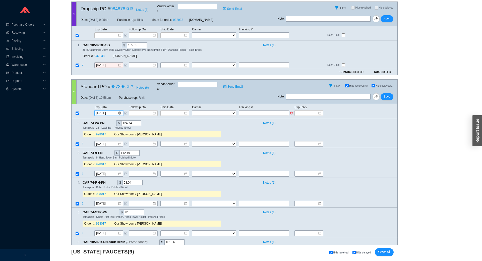
click at [108, 110] on input "9/25/2025" at bounding box center [106, 112] width 21 height 5
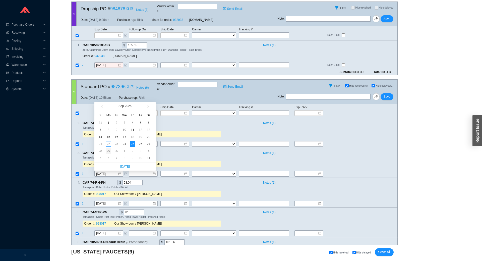
type input "9/29/2025"
click at [109, 151] on div "29" at bounding box center [109, 151] width 6 height 6
type input "9/29/2025"
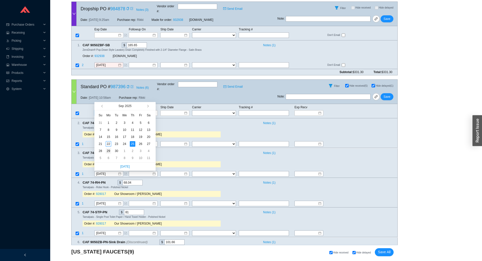
type input "9/29/2025"
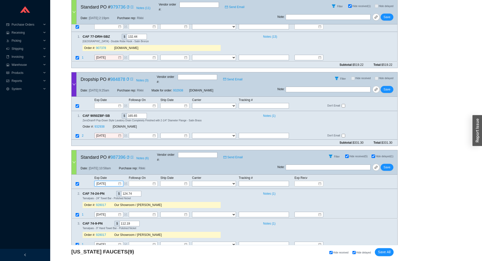
scroll to position [81, 0]
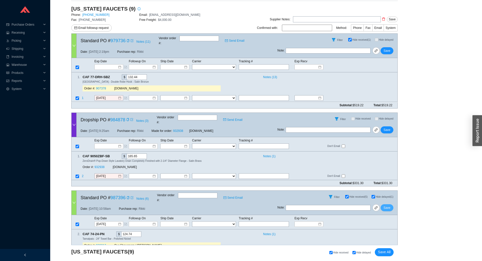
click at [388, 205] on span "Save" at bounding box center [386, 207] width 7 height 5
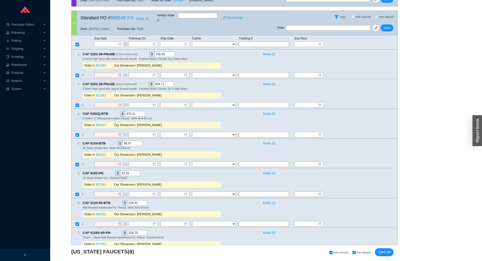
scroll to position [225, 0]
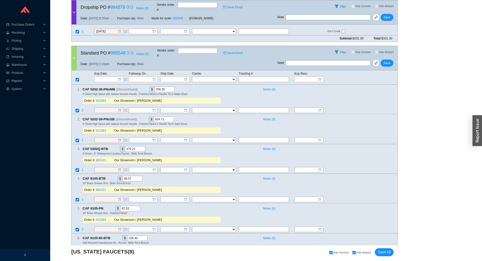
click at [126, 51] on icon "copy" at bounding box center [127, 52] width 3 height 3
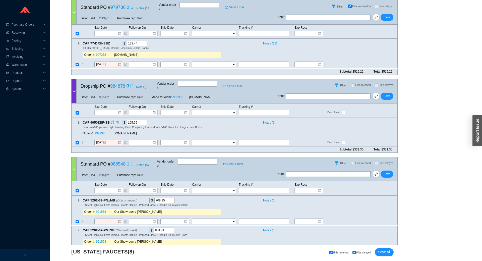
scroll to position [4, 0]
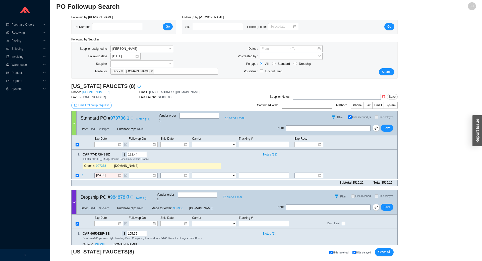
click at [91, 106] on span "Email followup request" at bounding box center [93, 105] width 30 height 5
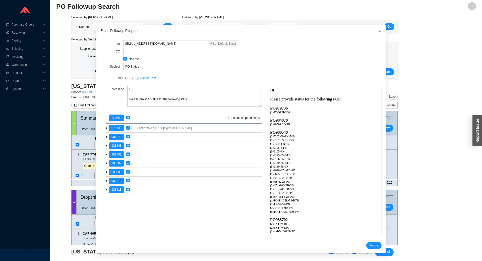
click at [381, 32] on icon "close" at bounding box center [380, 31] width 4 height 4
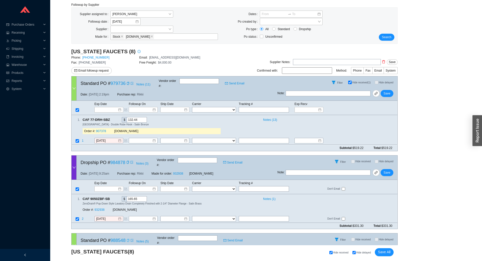
scroll to position [4, 0]
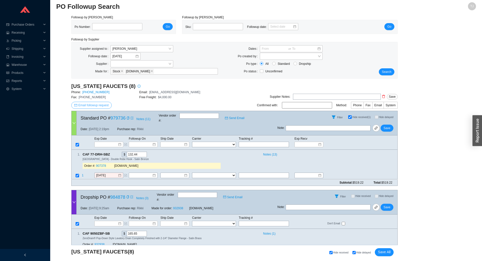
click at [84, 105] on span "Email followup request" at bounding box center [93, 105] width 30 height 5
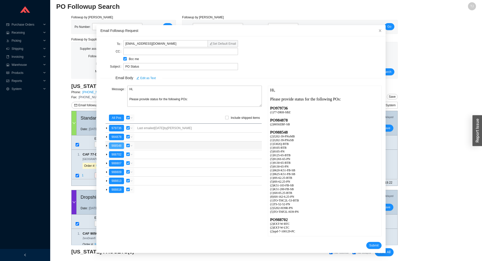
click at [113, 146] on button "988548" at bounding box center [116, 145] width 15 height 7
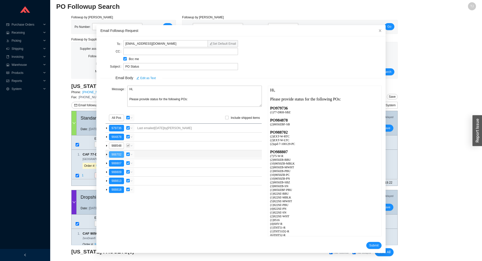
click at [115, 157] on button "988702" at bounding box center [116, 154] width 15 height 7
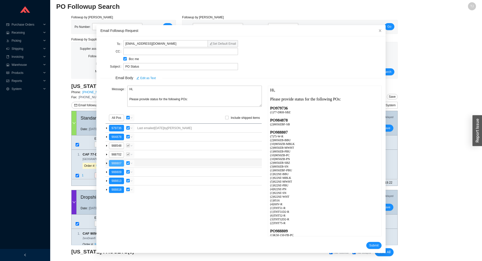
click at [116, 164] on button "988807" at bounding box center [116, 163] width 15 height 7
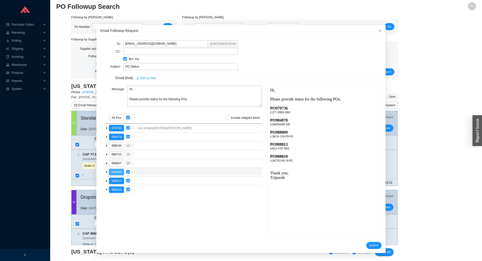
click at [117, 172] on button "988809" at bounding box center [116, 172] width 15 height 7
click at [118, 180] on button "988813" at bounding box center [116, 180] width 15 height 7
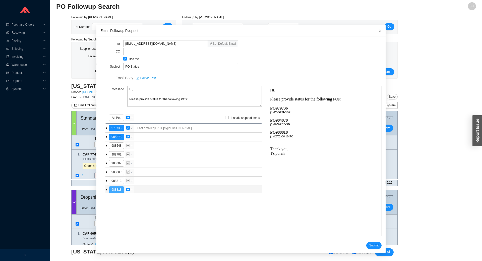
click at [118, 189] on button "988818" at bounding box center [116, 189] width 15 height 7
click at [376, 249] on div "To customerservice@calfaucets.com Set Default Email CC Bcc me Subject PO Status…" at bounding box center [240, 144] width 289 height 216
click at [376, 246] on span "Submit" at bounding box center [373, 245] width 9 height 5
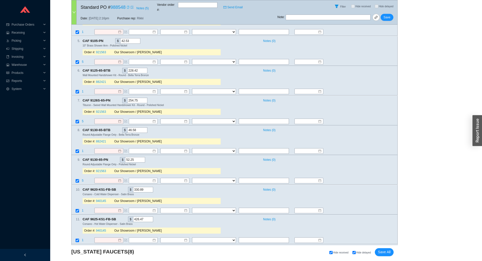
scroll to position [336, 0]
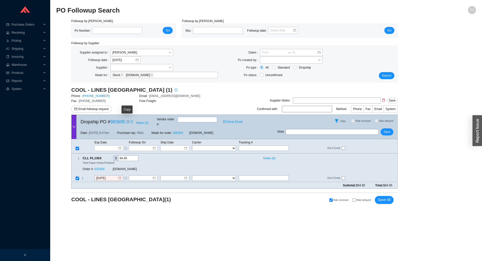
click at [127, 121] on icon "copy" at bounding box center [127, 121] width 3 height 3
click at [103, 156] on icon "copy" at bounding box center [103, 157] width 3 height 3
click at [102, 167] on link "930304" at bounding box center [99, 169] width 10 height 4
click at [115, 170] on div "1 . CLL PL1363 $ 84.65 Notes ( 8 ) Toilet Paper Holder/Polished Order #: 930304…" at bounding box center [234, 167] width 326 height 29
click at [111, 176] on input "[DATE]" at bounding box center [107, 178] width 22 height 5
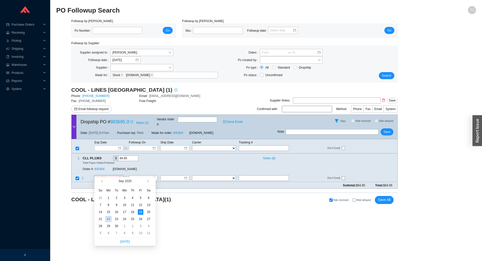
type input "[DATE]"
click at [108, 219] on div "22" at bounding box center [109, 219] width 6 height 6
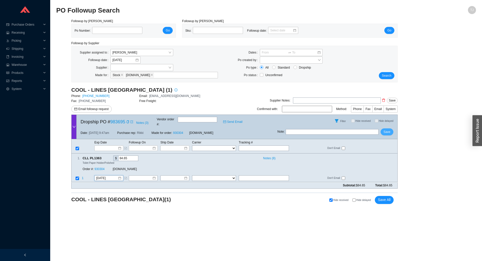
click at [386, 130] on span "Save" at bounding box center [386, 131] width 7 height 5
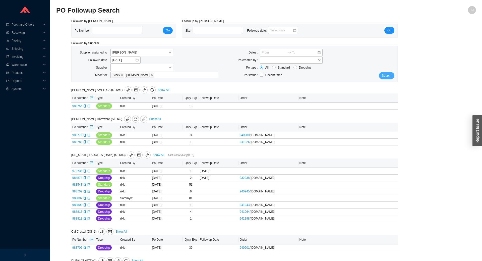
click at [382, 74] on button "Search" at bounding box center [386, 75] width 16 height 7
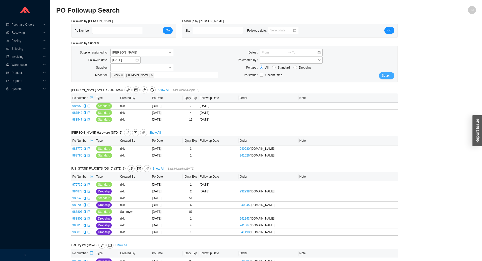
click at [392, 75] on button "Search" at bounding box center [386, 75] width 16 height 7
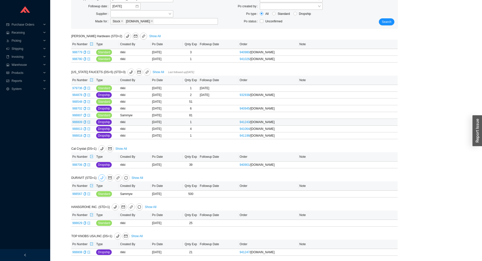
scroll to position [55, 0]
click at [276, 198] on div "[PERSON_NAME] Hardware (STD=2) Show All Po Number Type Created By Po Date Qnty …" at bounding box center [234, 143] width 326 height 223
click at [386, 21] on span "Search" at bounding box center [387, 21] width 10 height 5
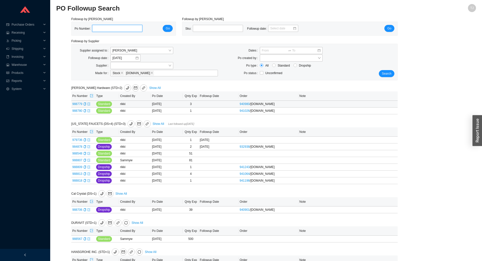
scroll to position [0, 0]
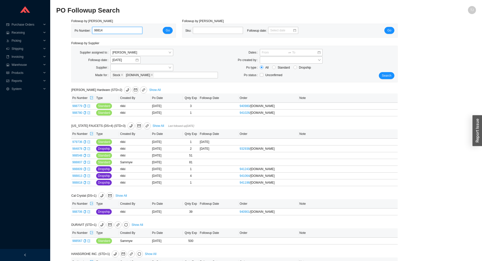
type input "988142"
click button "Go" at bounding box center [168, 30] width 10 height 7
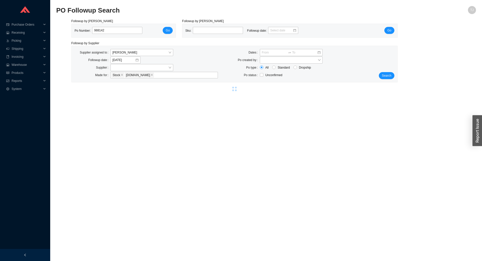
select select "2"
select select "10"
select select "2"
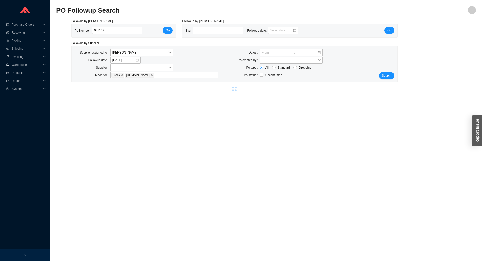
select select "2"
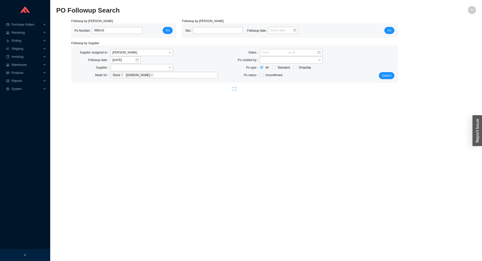
select select "2"
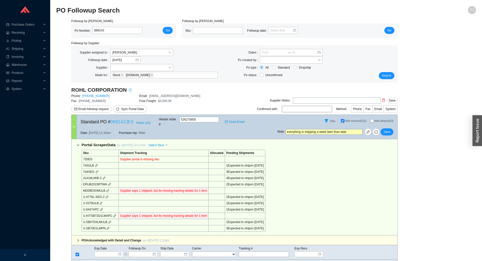
click at [110, 123] on link "988142" at bounding box center [117, 121] width 15 height 5
click at [18, 76] on span "Products" at bounding box center [27, 73] width 30 height 8
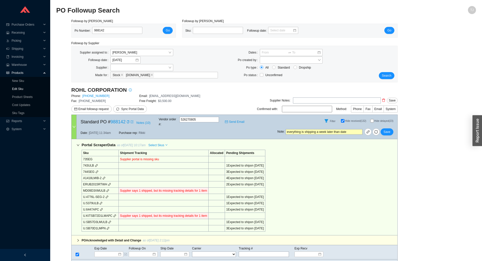
click at [15, 87] on link "Edit Sku" at bounding box center [17, 89] width 11 height 4
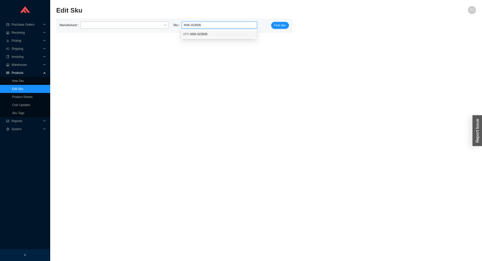
click at [196, 34] on span "NSK-023505" at bounding box center [198, 34] width 17 height 4
type input "BPN NSK-023505"
click at [280, 24] on span "Find Sku" at bounding box center [280, 25] width 12 height 5
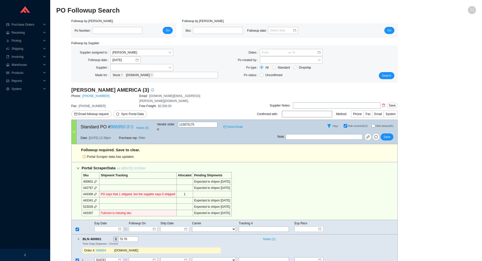
select select "94"
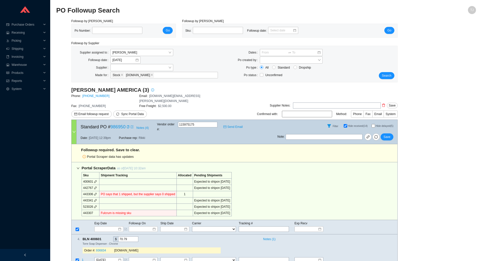
select select "94"
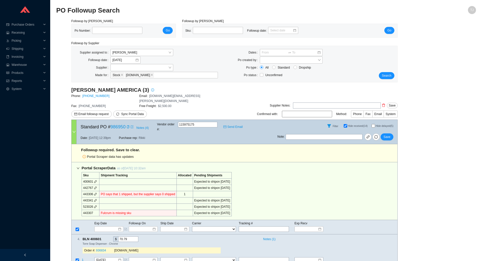
select select "94"
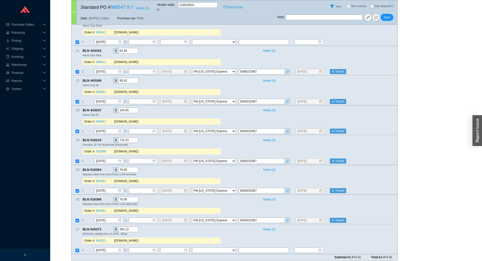
scroll to position [1030, 0]
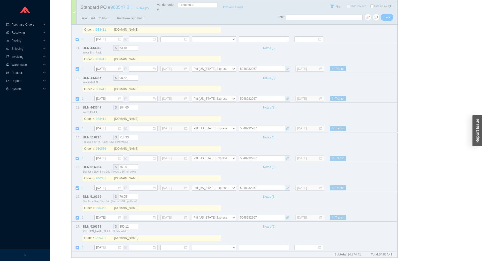
scroll to position [0, 0]
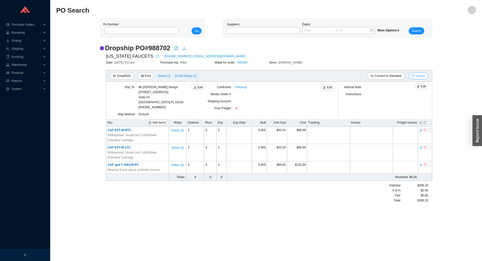
click at [425, 77] on button "Cancel" at bounding box center [417, 75] width 19 height 7
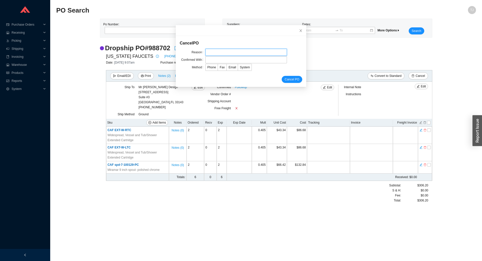
click at [253, 55] on input "text" at bounding box center [246, 52] width 82 height 7
type input "EDI issue"
type input "[PERSON_NAME]"
click at [229, 56] on input "EDI issue" at bounding box center [246, 52] width 82 height 7
click at [228, 68] on span "Email" at bounding box center [232, 67] width 8 height 4
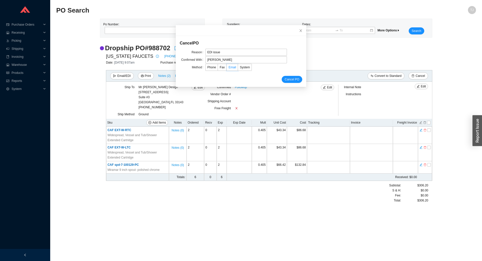
click at [226, 68] on input "Email" at bounding box center [226, 68] width 0 height 0
click at [288, 77] on span "Cancel PO" at bounding box center [291, 79] width 15 height 5
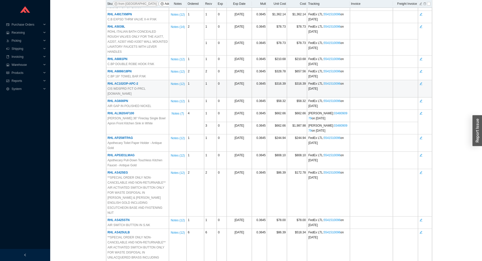
scroll to position [376, 0]
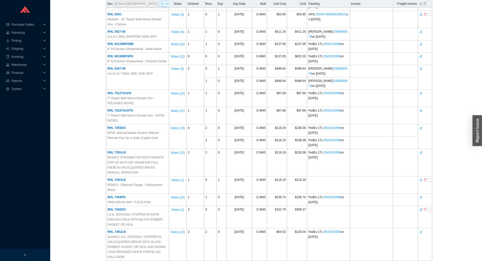
click at [165, 2] on span "Add Items" at bounding box center [172, 3] width 14 height 5
select select "6"
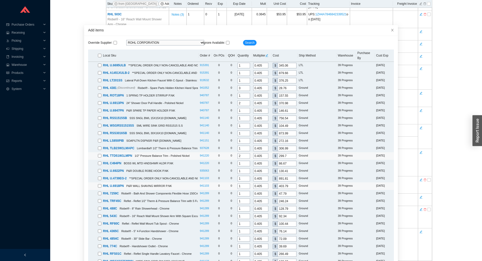
scroll to position [31, 0]
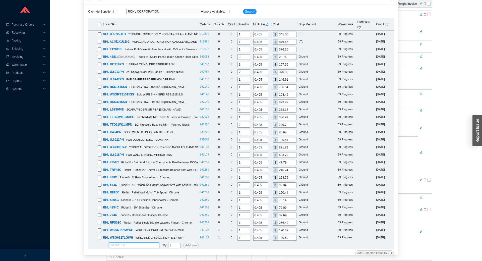
click at [136, 242] on input "search" at bounding box center [134, 244] width 46 height 5
paste input "A1635LMPN-2"
click at [138, 249] on div "RHL A1635LMPN-2" at bounding box center [134, 248] width 46 height 5
type input "RHL A1635LMPN-2"
click at [188, 243] on span "Add Sku" at bounding box center [190, 245] width 11 height 5
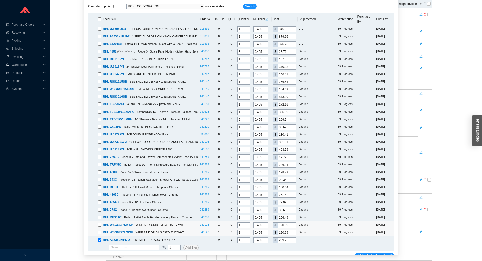
scroll to position [8, 0]
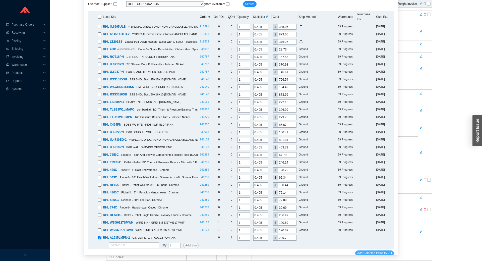
click at [369, 250] on span "Add Selected Items to PO" at bounding box center [374, 252] width 35 height 5
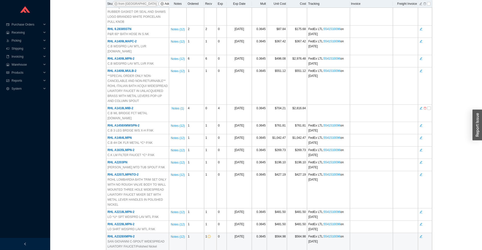
scroll to position [2838, 0]
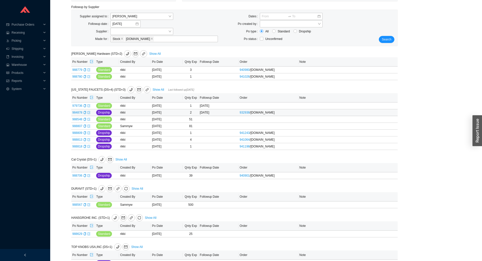
scroll to position [48, 0]
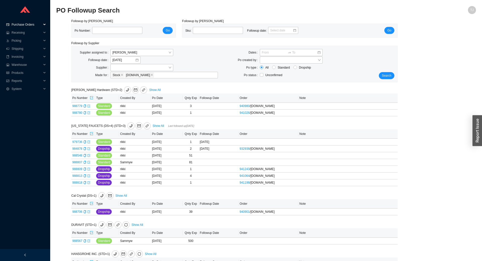
click at [21, 25] on span "Purchase Orders" at bounding box center [27, 25] width 30 height 8
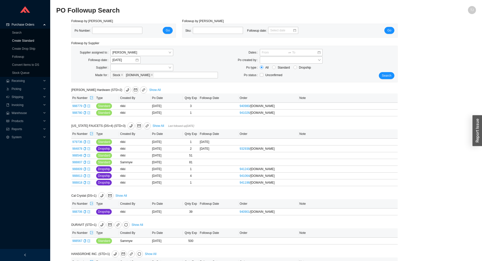
click at [27, 40] on link "Create Standard" at bounding box center [23, 41] width 22 height 4
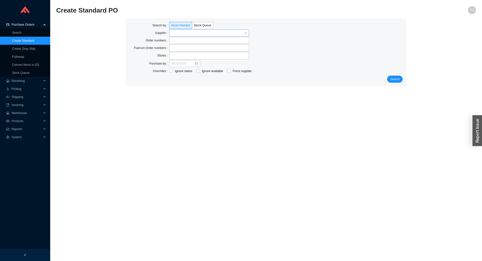
click at [181, 35] on input "search" at bounding box center [207, 33] width 73 height 7
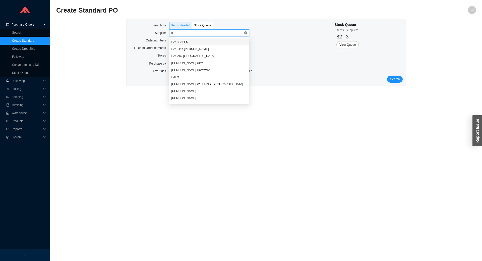
type input "ba"
click at [186, 63] on div "[PERSON_NAME] Ultra" at bounding box center [209, 63] width 76 height 5
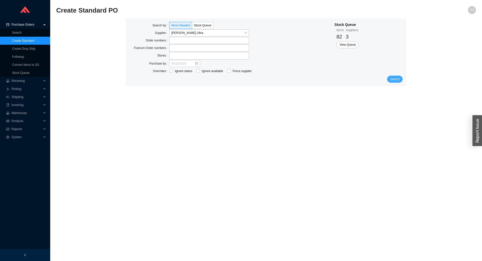
click at [393, 80] on span "Search" at bounding box center [395, 79] width 10 height 5
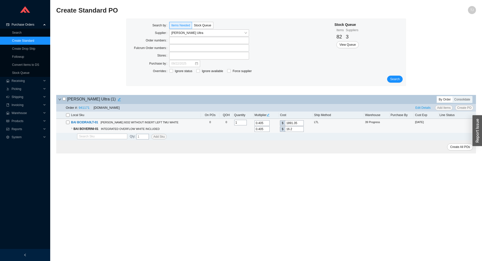
click at [67, 122] on input "checkbox" at bounding box center [68, 122] width 4 height 4
checkbox input "true"
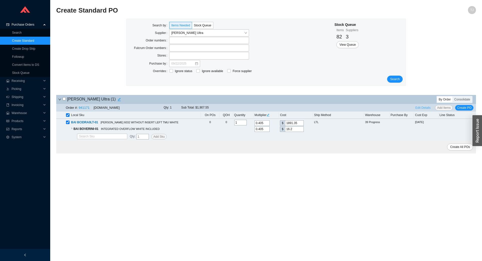
click at [423, 110] on span "Edit Details" at bounding box center [422, 107] width 15 height 5
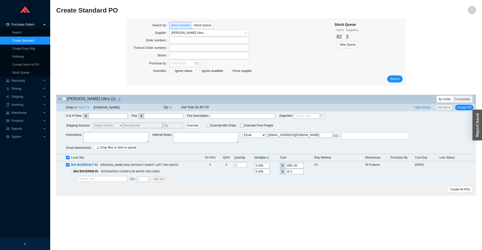
click at [194, 138] on textarea at bounding box center [205, 137] width 65 height 11
paste textarea "Spiff ID SJAC024"
type textarea "Spiff ID SJAC024"
click at [94, 139] on textarea at bounding box center [115, 137] width 65 height 11
paste textarea "Spiff ID SJAC024"
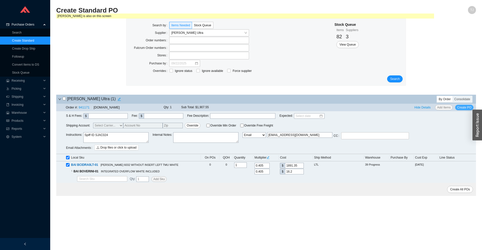
type textarea "Spiff ID SJAC024"
click at [466, 109] on span "Create PO" at bounding box center [464, 107] width 14 height 5
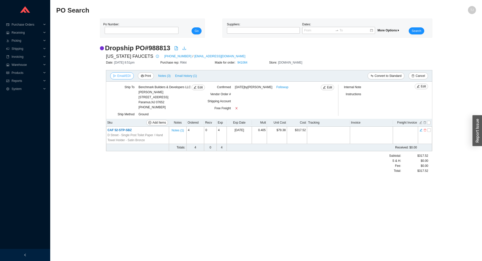
click at [117, 77] on button "Email/EDI" at bounding box center [121, 75] width 23 height 7
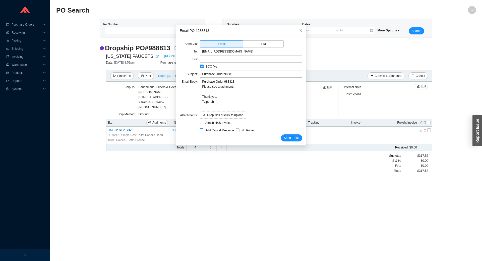
click at [213, 130] on span "Add Cancel Message" at bounding box center [219, 130] width 33 height 5
click at [203, 130] on input "Add Cancel Message" at bounding box center [202, 130] width 4 height 4
checkbox input "true"
type input "Purchase Order 988813 - PLEASE CANCEL"
type textarea "Please cancel and confirm via email. Thank you, Tziporah"
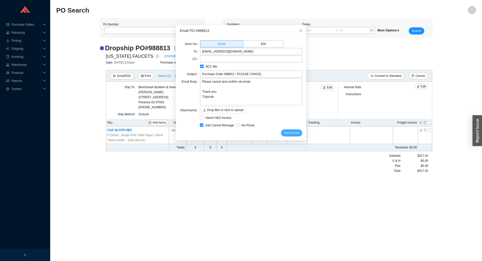
click at [282, 130] on button "Send Email" at bounding box center [291, 132] width 21 height 7
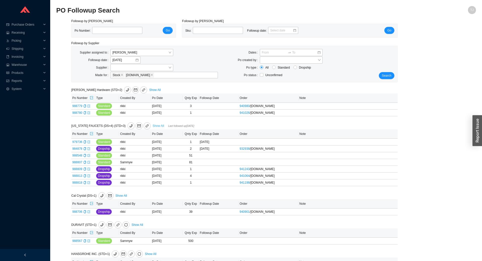
scroll to position [48, 0]
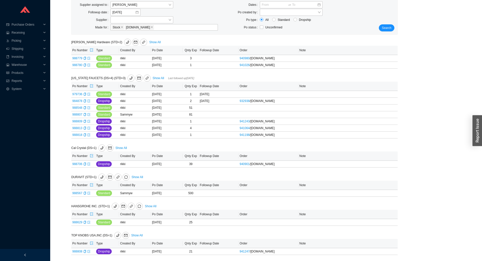
click at [390, 33] on div "Supplier assigned to [PERSON_NAME] Followup date [DATE] Supplier Made for Stock…" at bounding box center [234, 16] width 326 height 36
click at [388, 28] on span "Search" at bounding box center [387, 27] width 10 height 5
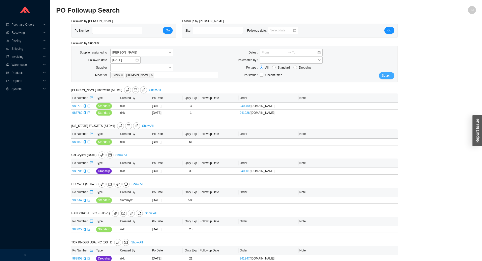
click at [390, 74] on span "Search" at bounding box center [387, 75] width 10 height 5
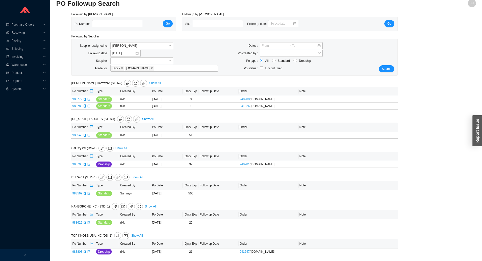
scroll to position [8, 0]
paste input "988813"
type input "988813"
click at [163, 27] on div "Po Number: 988813 Go" at bounding box center [123, 24] width 98 height 8
click at [167, 23] on span "Go" at bounding box center [168, 23] width 4 height 5
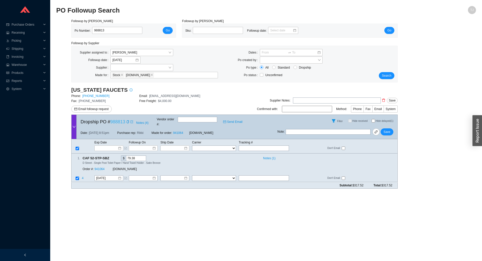
click at [116, 121] on link "988813" at bounding box center [117, 121] width 15 height 5
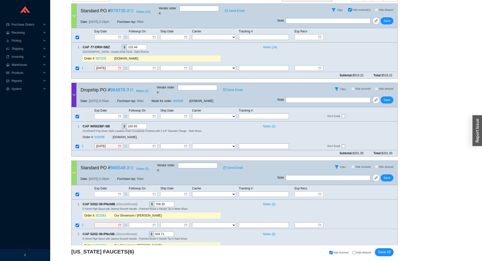
scroll to position [111, 0]
click at [74, 17] on div at bounding box center [73, 16] width 5 height 24
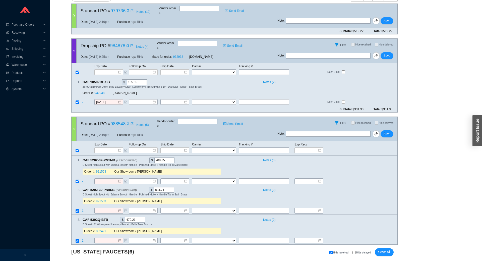
click at [75, 45] on div at bounding box center [73, 51] width 5 height 24
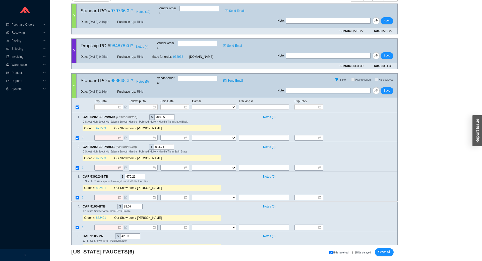
click at [77, 86] on div "Date: 9/17/25 2:16pm Purchase rep: Rikki" at bounding box center [177, 92] width 201 height 12
click at [72, 76] on div at bounding box center [73, 85] width 5 height 24
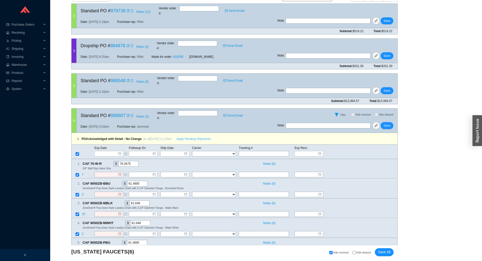
click at [184, 136] on span "Apply Pending Shipments" at bounding box center [193, 138] width 34 height 5
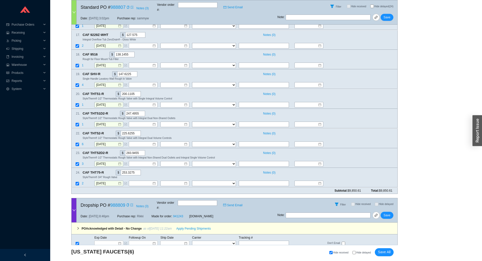
scroll to position [660, 0]
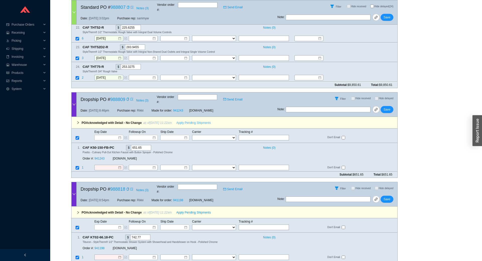
click at [183, 119] on button "Apply Pending Shipments" at bounding box center [193, 122] width 40 height 7
drag, startPoint x: 107, startPoint y: 138, endPoint x: 100, endPoint y: 137, distance: 6.8
click at [107, 156] on div "Order #: 941243" at bounding box center [98, 158] width 30 height 5
click at [100, 157] on link "941243" at bounding box center [99, 159] width 10 height 4
click at [182, 210] on span "Apply Pending Shipments" at bounding box center [193, 212] width 34 height 5
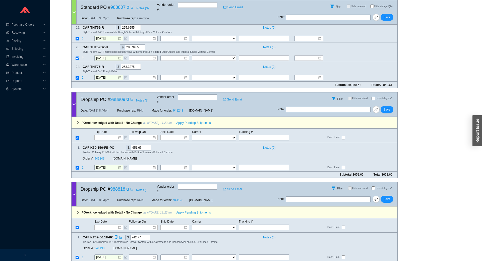
click at [101, 246] on link "941198" at bounding box center [99, 248] width 10 height 4
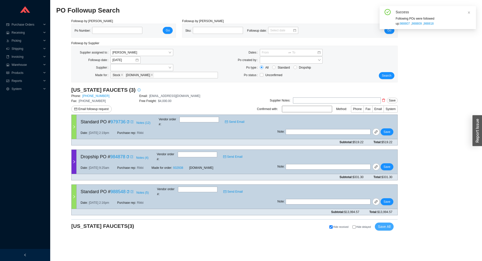
scroll to position [0, 0]
click at [72, 127] on div at bounding box center [73, 127] width 5 height 24
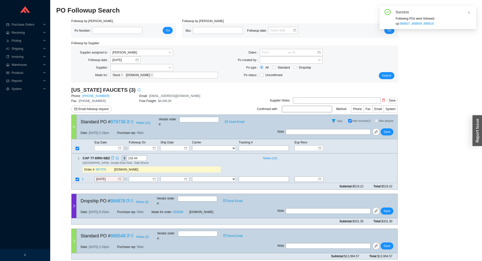
click at [111, 156] on icon "copy" at bounding box center [112, 157] width 3 height 3
click at [105, 165] on div "Order #: 907378 QualityBath.com" at bounding box center [152, 170] width 138 height 10
click at [102, 168] on link "907378" at bounding box center [101, 170] width 10 height 4
click at [106, 178] on td "9/19/2025" at bounding box center [111, 179] width 34 height 7
click at [106, 177] on input "9/19/2025" at bounding box center [107, 179] width 22 height 5
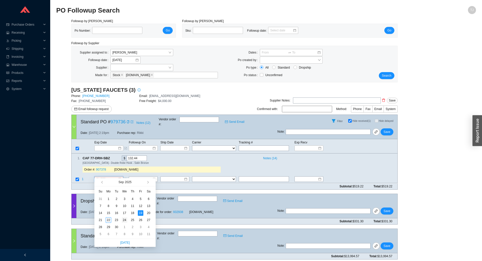
type input "9/24/2025"
click at [125, 220] on div "24" at bounding box center [125, 220] width 6 height 6
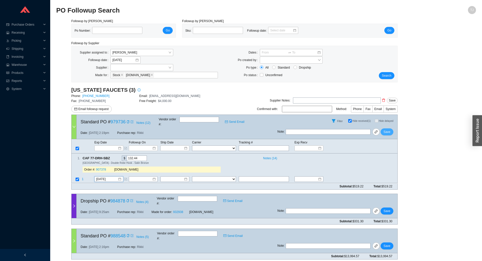
click at [391, 128] on button "Save" at bounding box center [386, 131] width 13 height 7
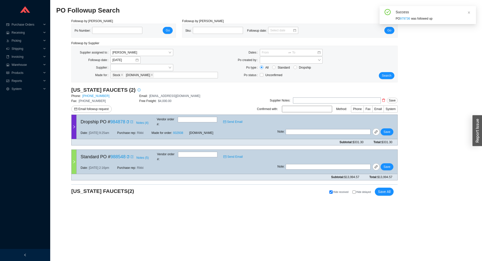
click at [73, 130] on div at bounding box center [73, 127] width 5 height 24
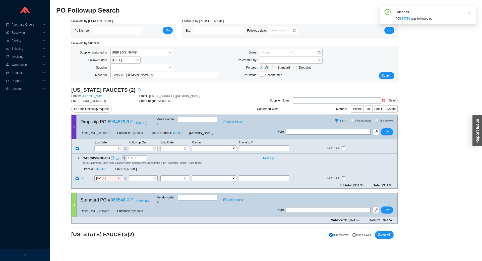
click at [111, 156] on icon "copy" at bounding box center [112, 157] width 3 height 3
click at [106, 167] on div "Order #: 932938" at bounding box center [98, 169] width 30 height 5
click at [101, 167] on link "932938" at bounding box center [99, 169] width 10 height 4
click at [102, 176] on input "9/19/2025" at bounding box center [107, 178] width 22 height 5
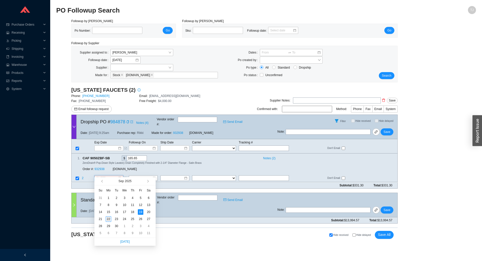
type input "[DATE]"
click at [107, 218] on div "22" at bounding box center [109, 219] width 6 height 6
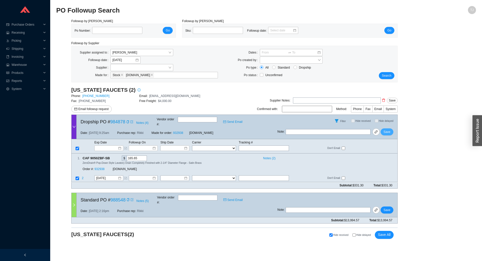
click at [387, 129] on span "Save" at bounding box center [386, 131] width 7 height 5
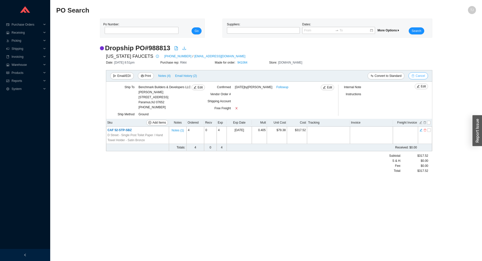
click at [420, 76] on span "Cancel" at bounding box center [419, 75] width 9 height 5
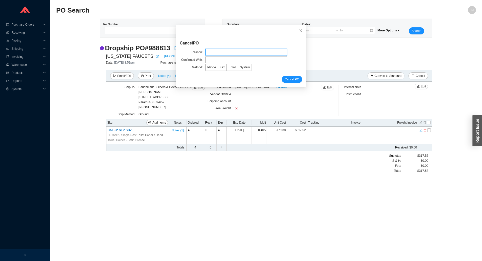
click at [215, 54] on input "text" at bounding box center [246, 52] width 82 height 7
type input "Customer cancelled"
click at [214, 58] on input "text" at bounding box center [246, 59] width 82 height 7
type input "Danny"
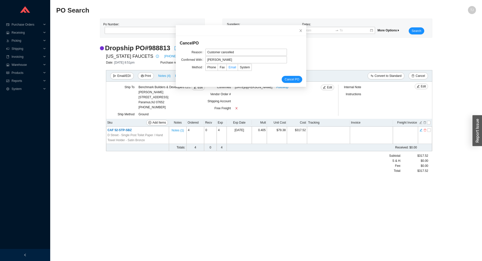
click at [232, 68] on span "Email" at bounding box center [232, 67] width 8 height 4
click at [226, 68] on input "Email" at bounding box center [226, 68] width 0 height 0
click at [289, 77] on span "Cancel PO" at bounding box center [291, 79] width 15 height 5
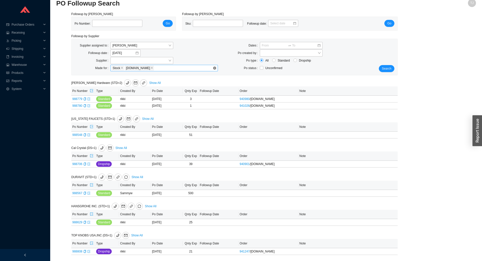
scroll to position [8, 0]
click at [388, 66] on span "Search" at bounding box center [387, 68] width 10 height 5
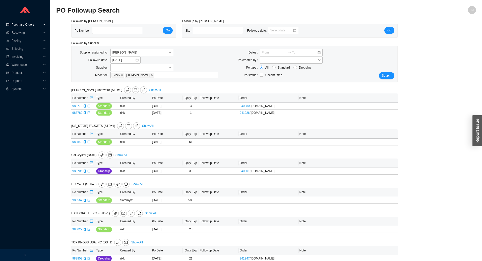
click at [26, 25] on span "Purchase Orders" at bounding box center [27, 25] width 30 height 8
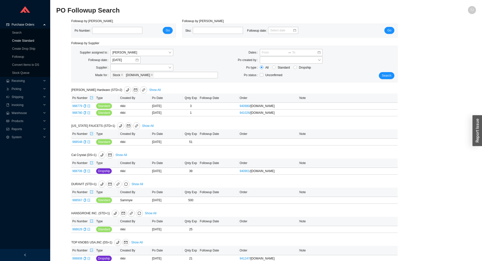
click at [27, 39] on link "Create Standard" at bounding box center [23, 41] width 22 height 4
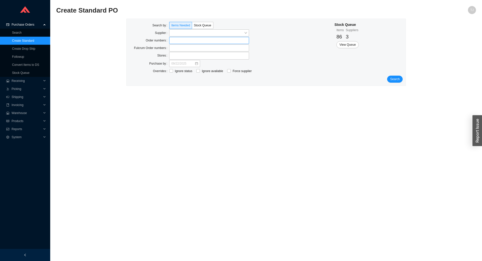
click at [178, 41] on label at bounding box center [209, 40] width 80 height 7
click at [173, 41] on input at bounding box center [172, 41] width 4 height 6
click at [395, 81] on span "Search" at bounding box center [395, 79] width 10 height 5
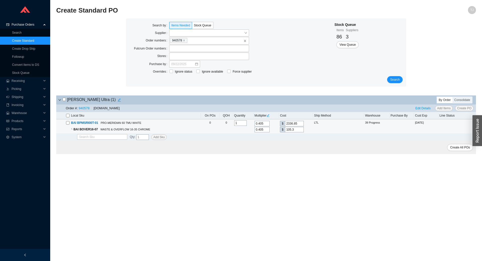
click at [67, 124] on input "checkbox" at bounding box center [68, 123] width 4 height 4
checkbox input "true"
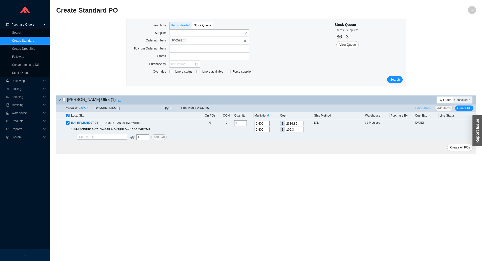
click at [422, 109] on span "Edit Details" at bounding box center [422, 108] width 15 height 5
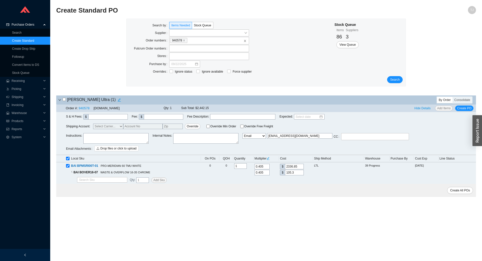
click at [94, 138] on textarea at bounding box center [115, 138] width 65 height 11
paste textarea "Spiff ID SKES005"
type textarea "Spiff ID SKES005"
click at [463, 108] on span "Create PO" at bounding box center [464, 108] width 14 height 5
